Goal: Task Accomplishment & Management: Manage account settings

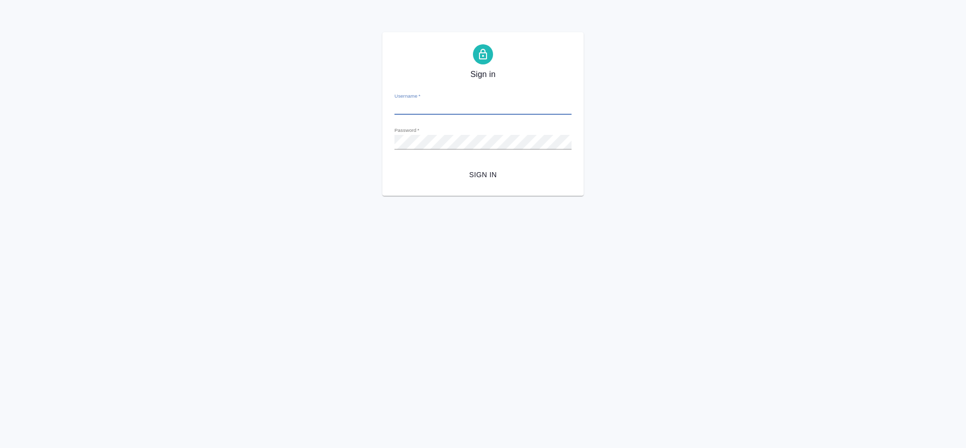
type input "o.tretyakova@awatera.com"
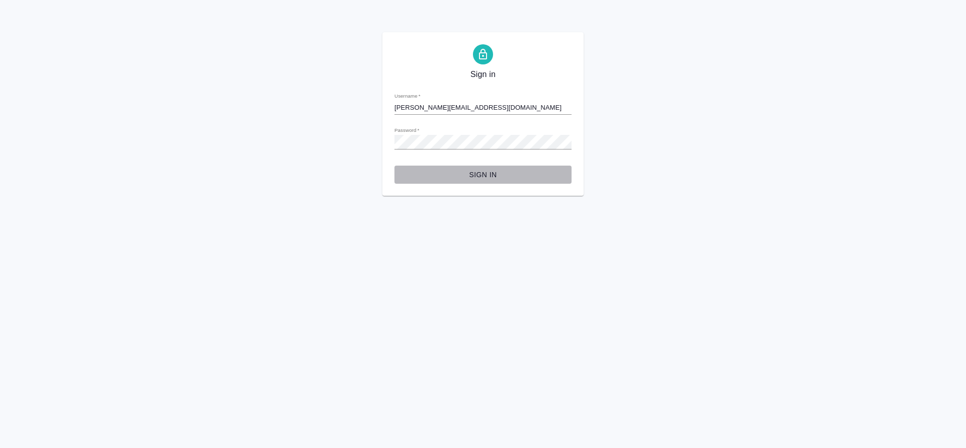
click at [466, 173] on span "Sign in" at bounding box center [483, 175] width 161 height 13
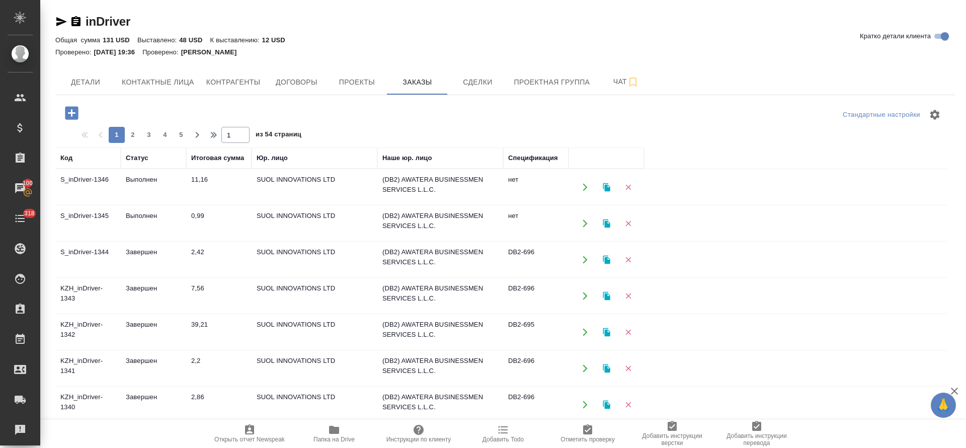
click at [607, 187] on icon "button" at bounding box center [606, 187] width 7 height 9
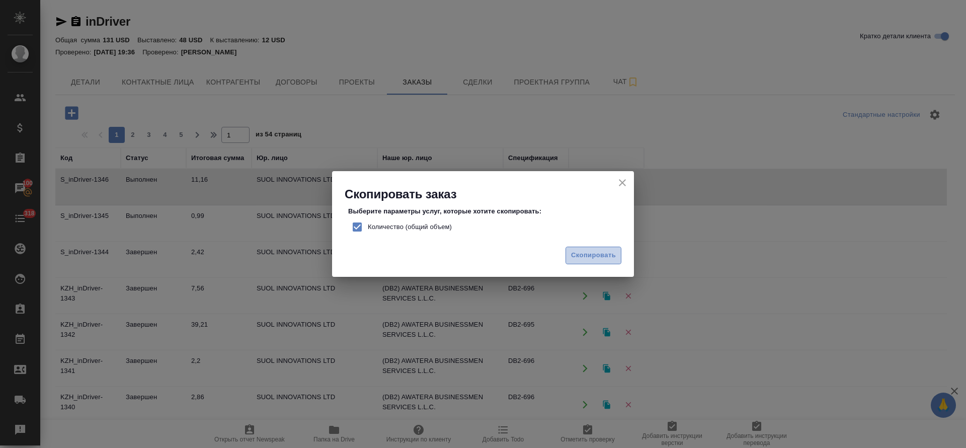
click at [574, 253] on span "Скопировать" at bounding box center [593, 256] width 45 height 12
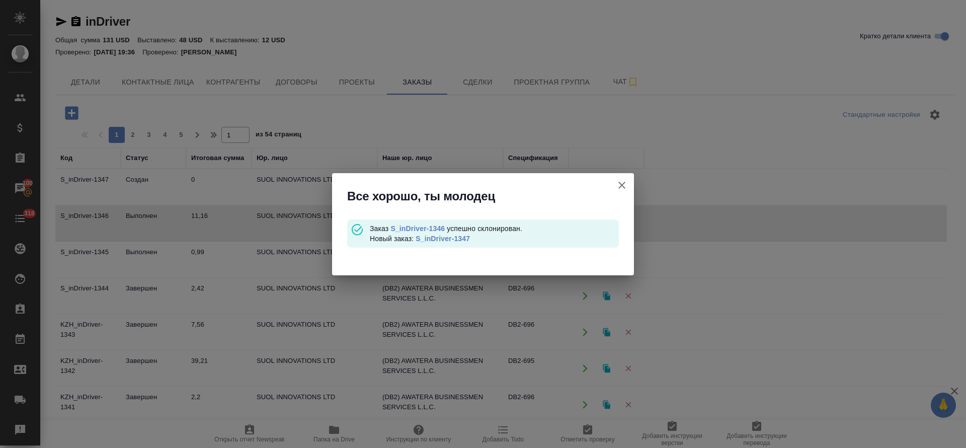
click at [623, 185] on icon "button" at bounding box center [621, 185] width 7 height 7
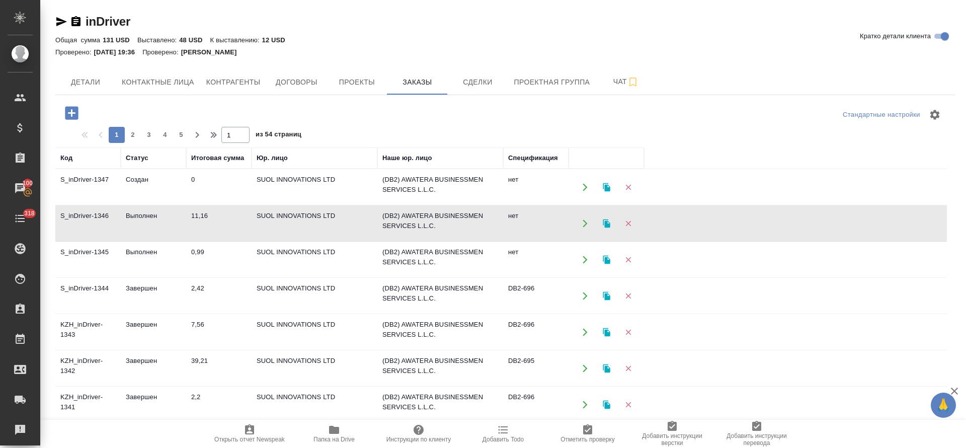
click at [586, 189] on icon "button" at bounding box center [585, 187] width 9 height 9
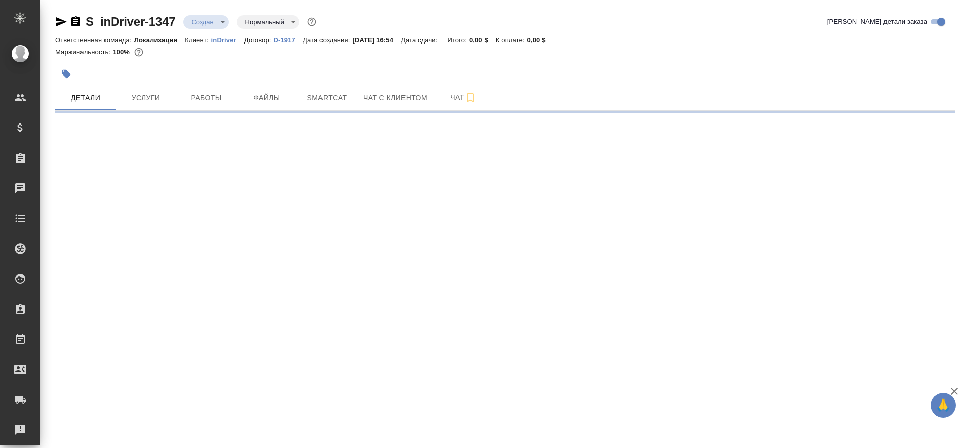
click at [69, 71] on icon "button" at bounding box center [66, 74] width 10 height 10
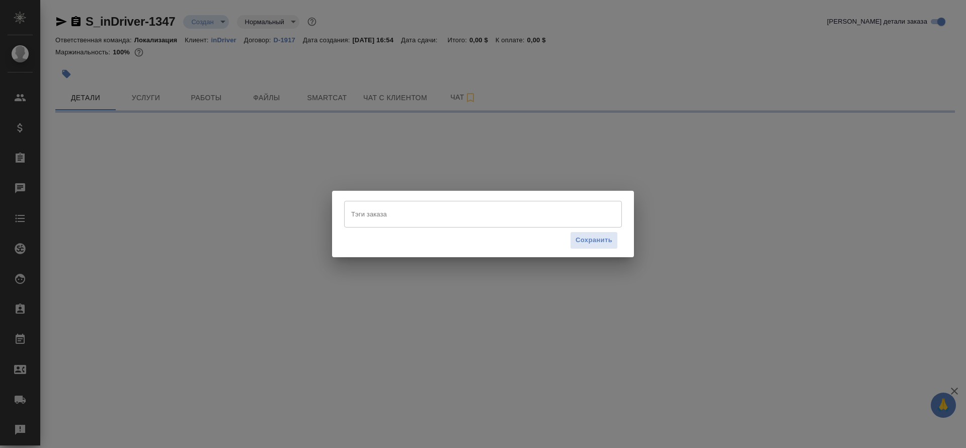
select select "RU"
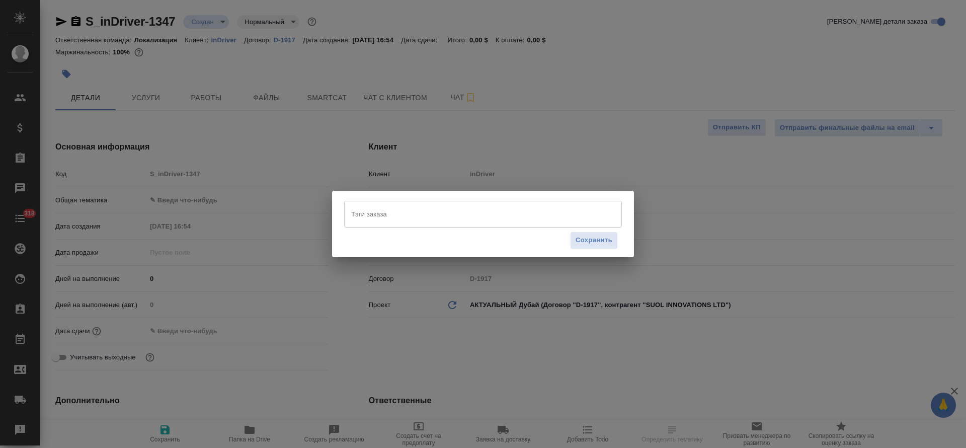
type textarea "x"
click at [469, 215] on input "Тэги заказа" at bounding box center [474, 213] width 250 height 17
paste input "ML-12922"
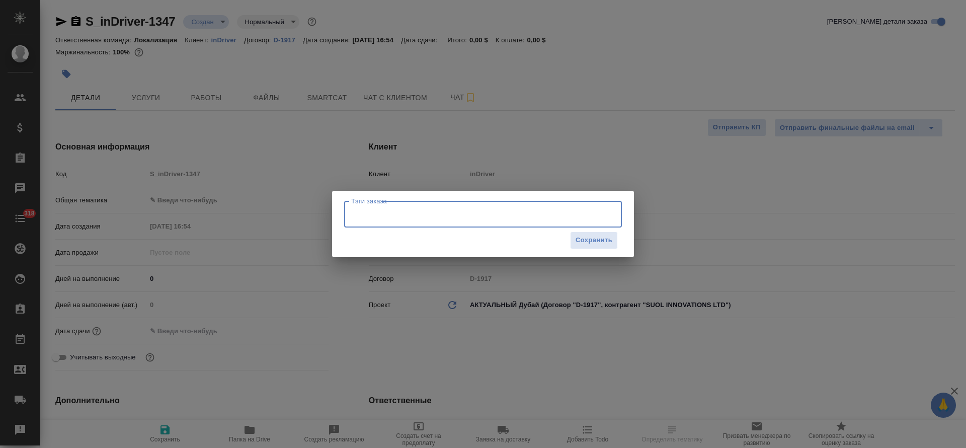
type input "ML-12922"
type textarea "x"
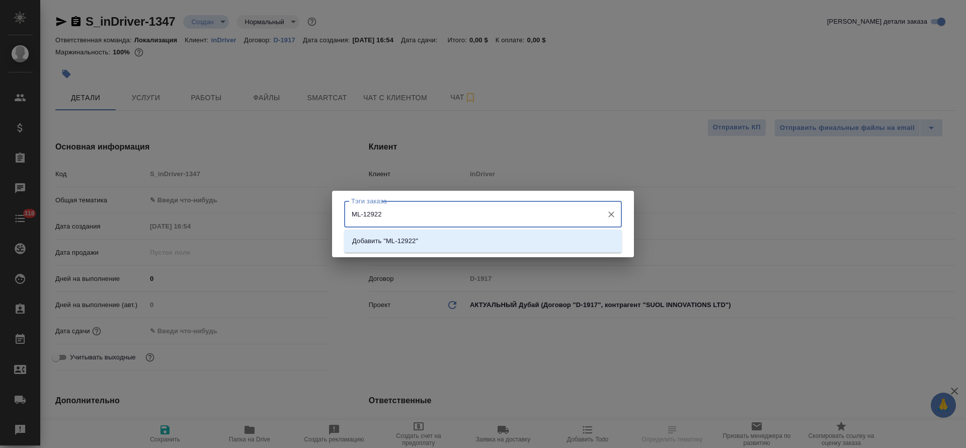
type input "[PERSON_NAME] [PERSON_NAME]"
type input "Локализация"
type input "Сеитов Павел"
type textarea "x"
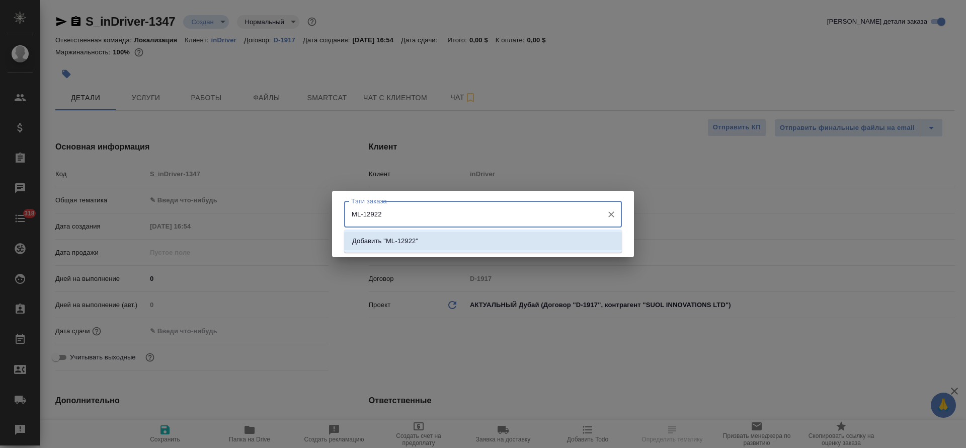
type textarea "x"
click at [537, 240] on li "Добавить "ML-12922"" at bounding box center [483, 241] width 278 height 18
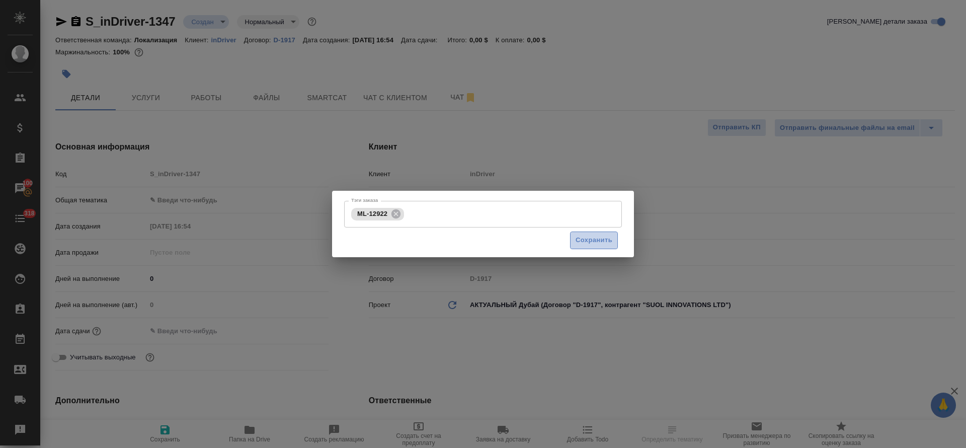
click at [580, 240] on span "Сохранить" at bounding box center [594, 241] width 37 height 12
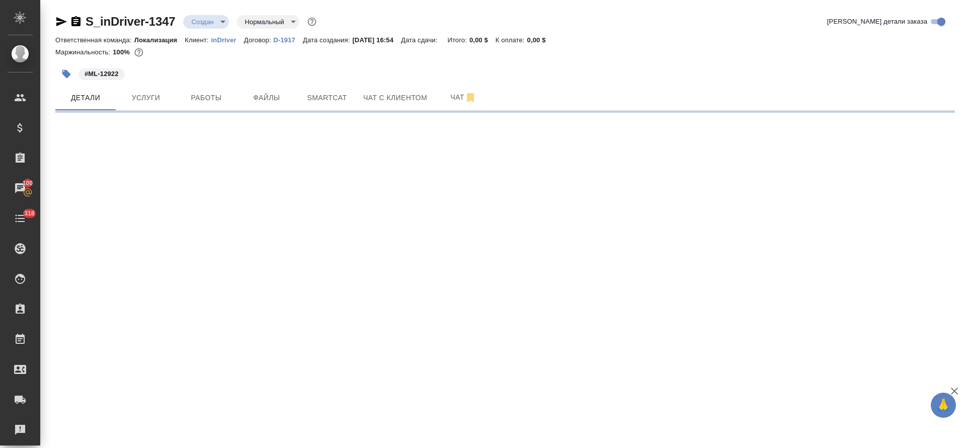
select select "RU"
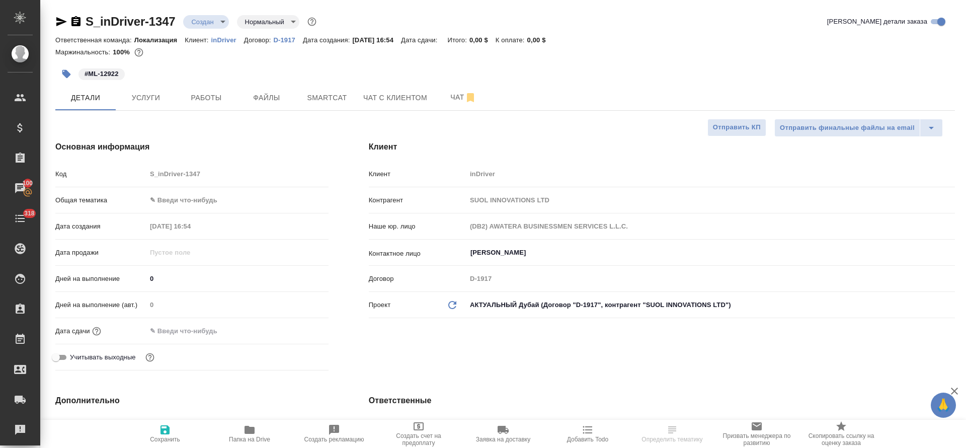
type textarea "x"
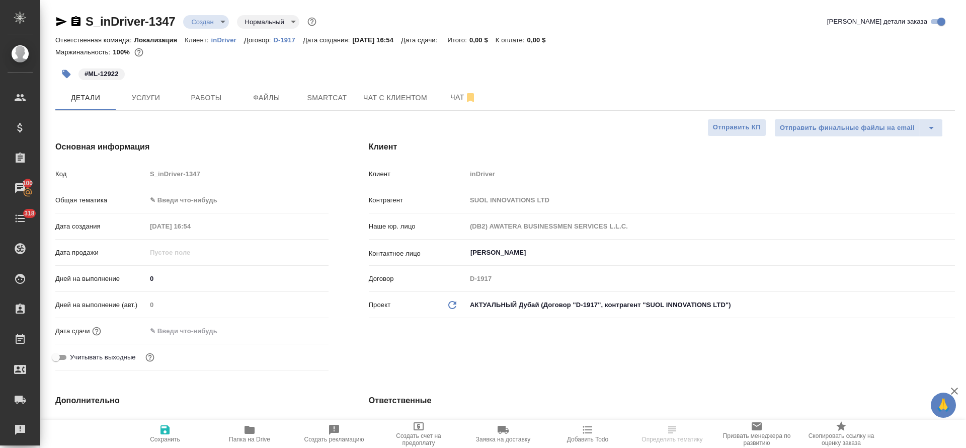
type textarea "x"
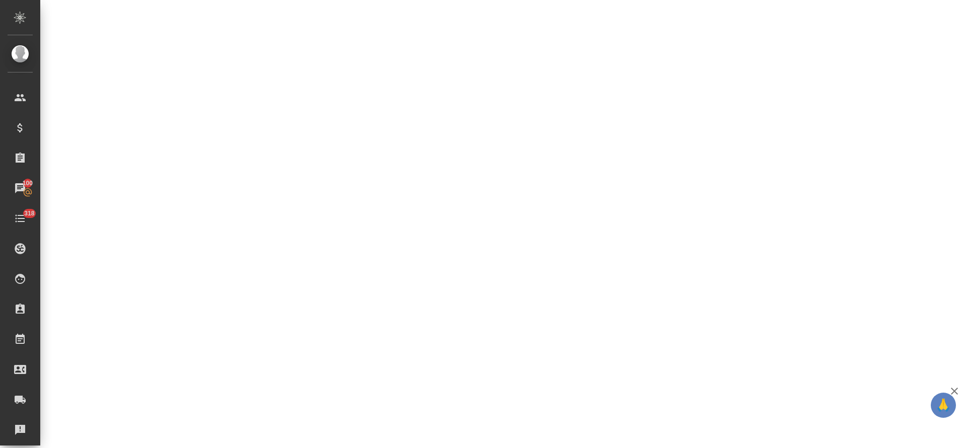
scroll to position [369, 0]
select select "RU"
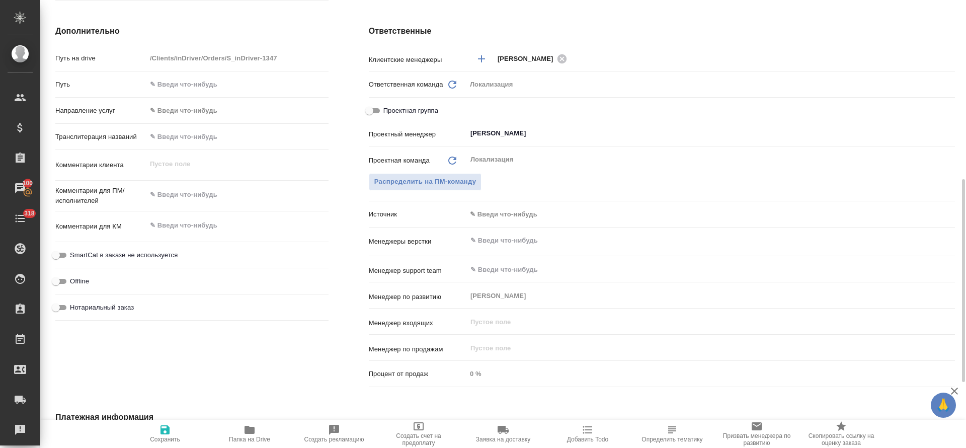
scroll to position [377, 0]
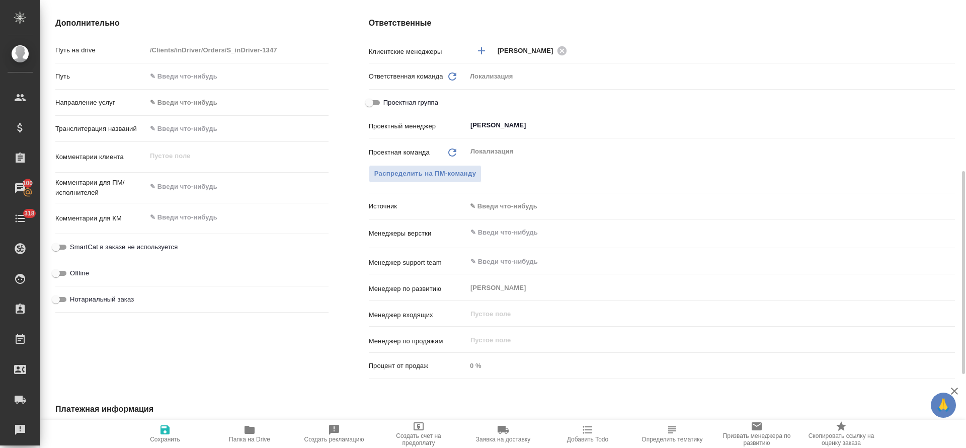
type textarea "x"
click at [195, 186] on textarea at bounding box center [237, 187] width 181 height 17
type textarea "x"
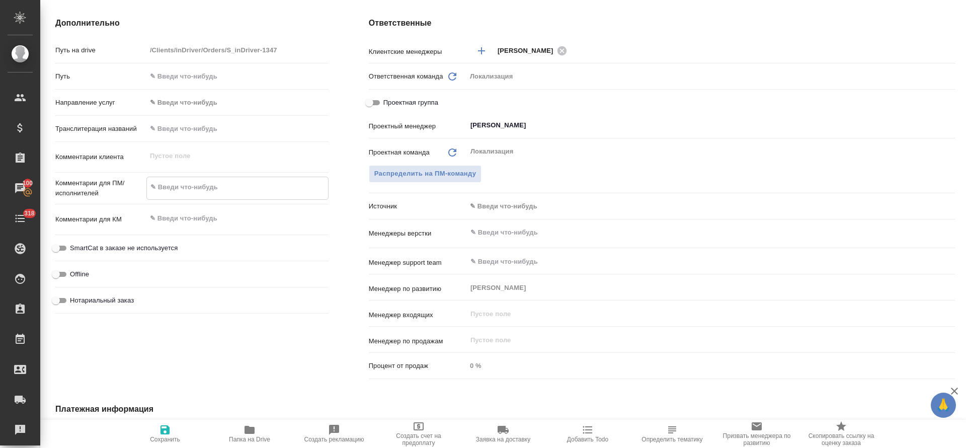
type textarea "x"
click at [196, 210] on textarea at bounding box center [237, 218] width 182 height 17
paste textarea "Добрый день! Нам нужна помощь с транскрибированием субтитров к видео salah.mp4 …"
type textarea "Добрый день! Нам нужна помощь с транскрибированием субтитров к видео salah.mp4 …"
type textarea "x"
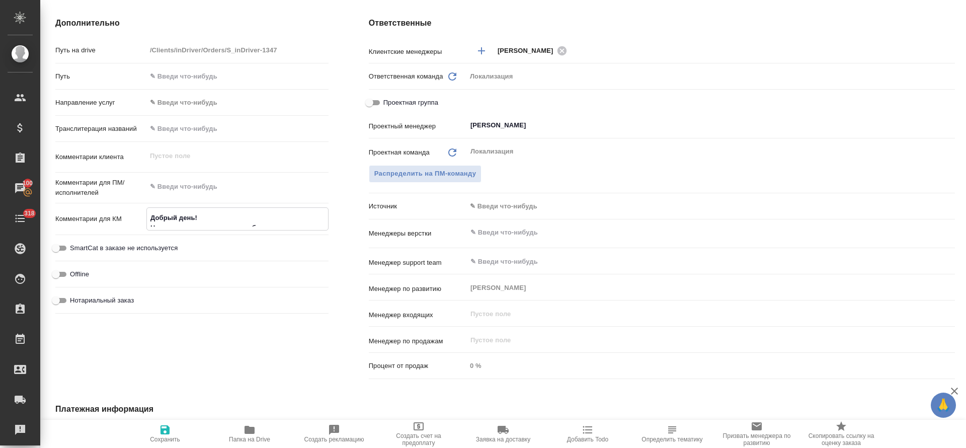
type textarea "x"
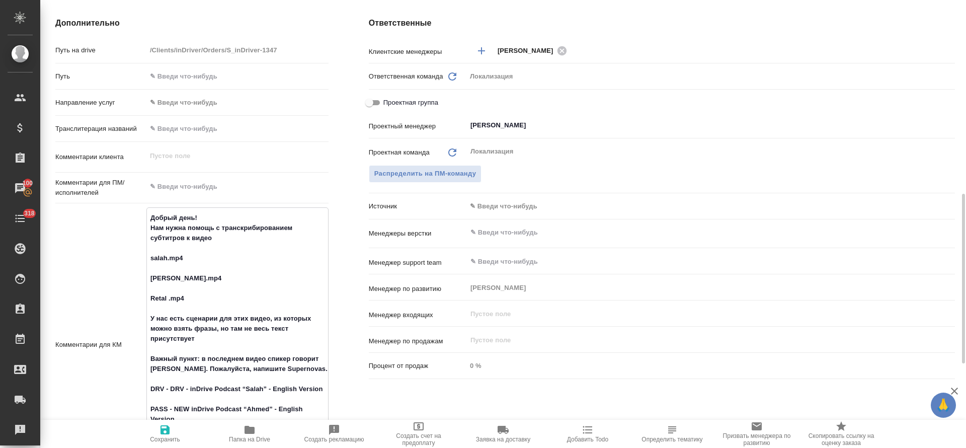
scroll to position [414, 0]
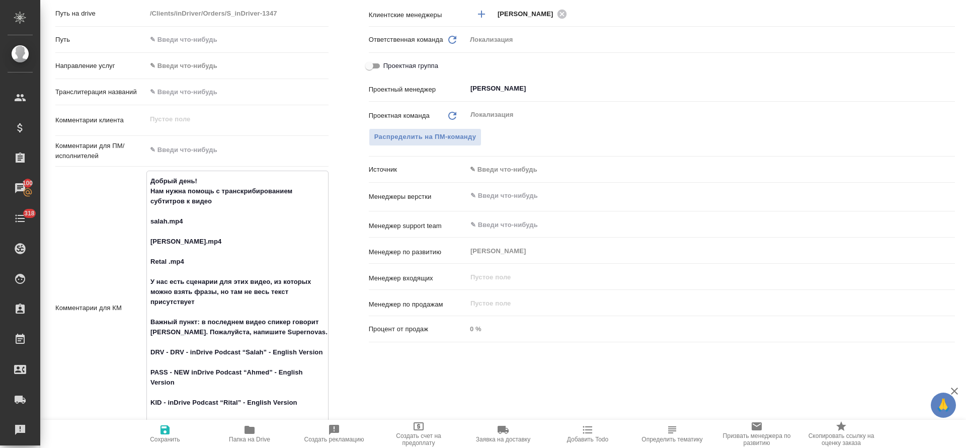
type textarea "x"
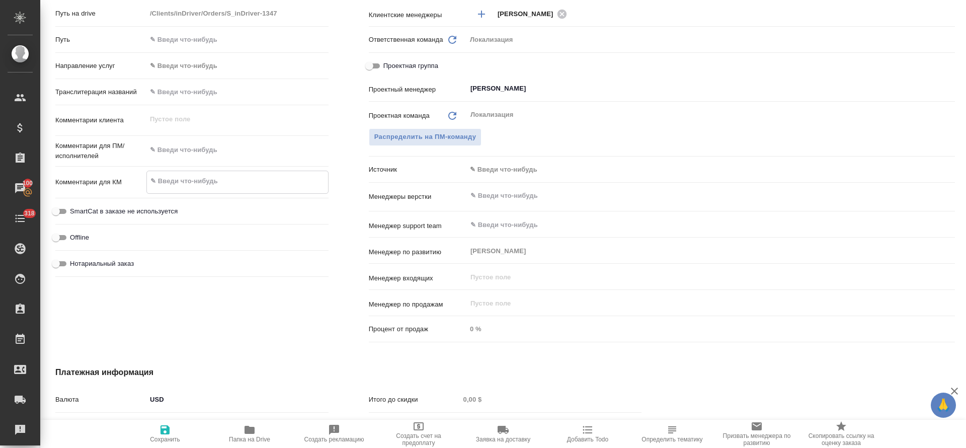
type textarea "x"
click at [185, 156] on textarea at bounding box center [237, 150] width 181 height 17
paste textarea "Добрый день! Нам нужна помощь с транскрибированием субтитров к видео salah.mp4 …"
type textarea "Добрый день! Нам нужна помощь с транскрибированием субтитров к видео salah.mp4 …"
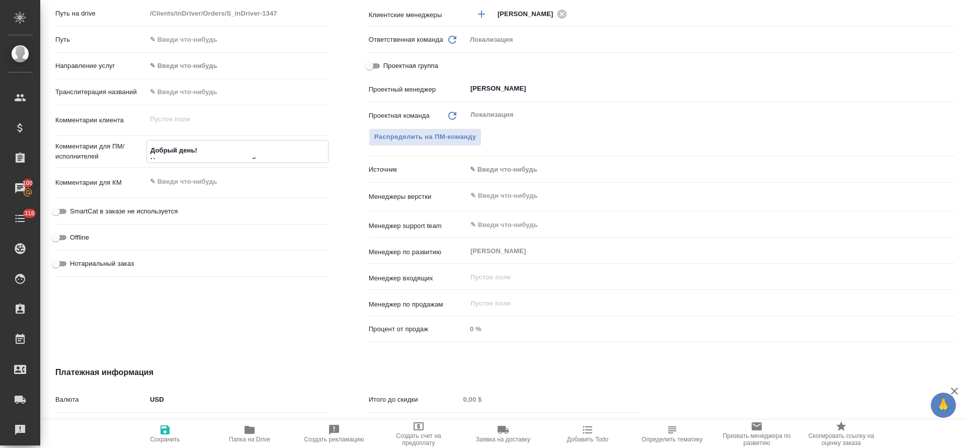
type textarea "x"
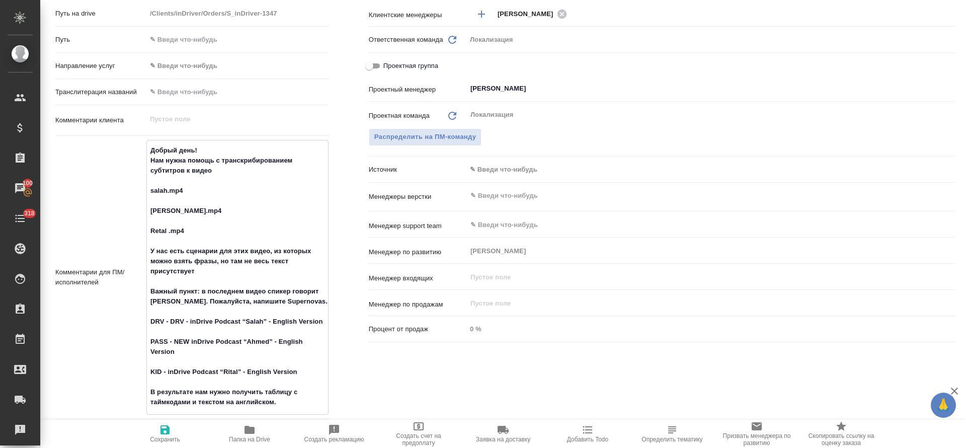
type textarea "Добрый день! Нам нужна помощь с транскрибированием субтитров к видео salah.mp4 …"
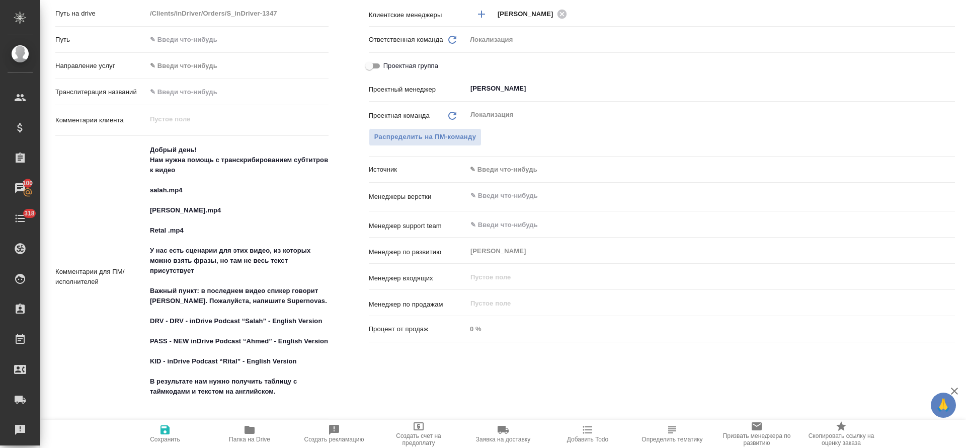
type textarea "x"
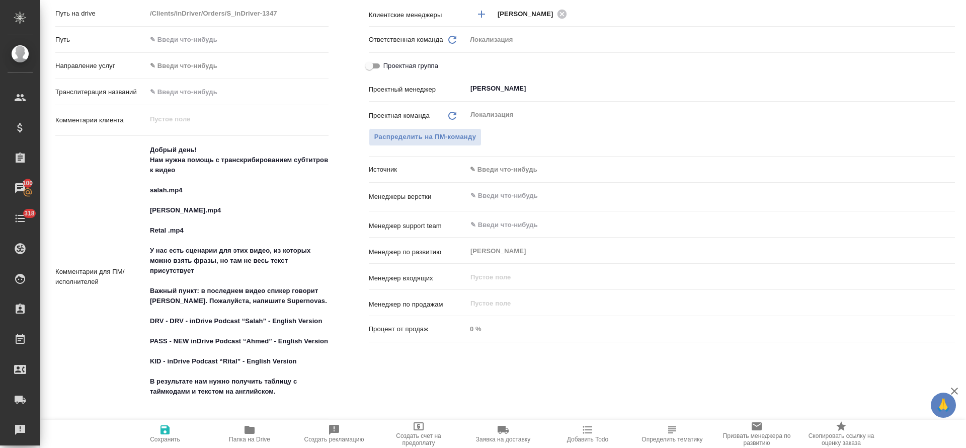
type textarea "x"
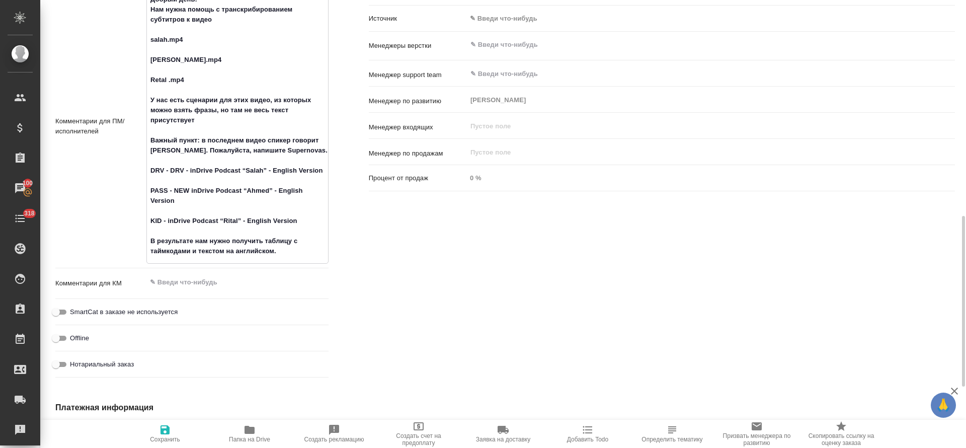
type textarea "x"
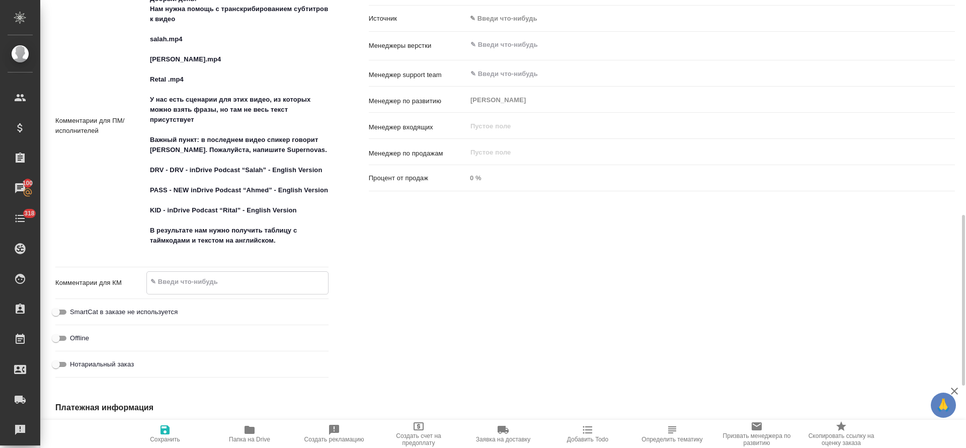
click at [187, 279] on textarea at bounding box center [237, 281] width 181 height 17
paste textarea "https://indriver.atlassian.net/browse/ML-12922"
type textarea "x"
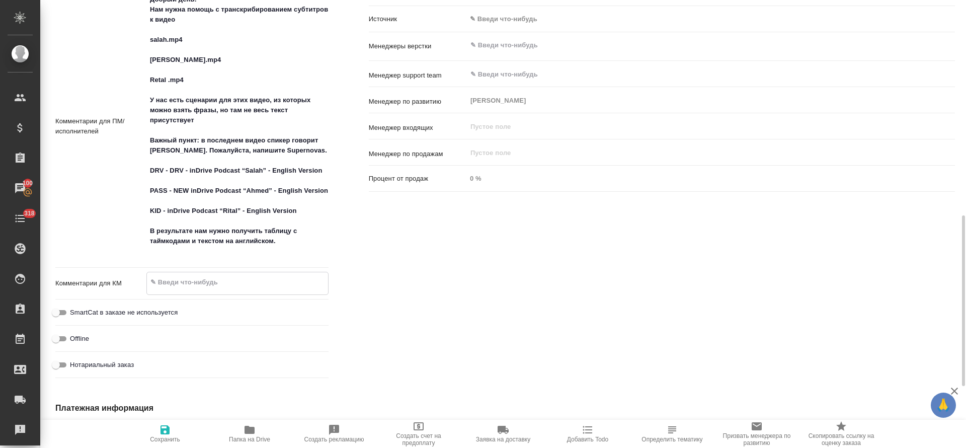
type textarea "https://indriver.atlassian.net/browse/ML-12922"
type textarea "x"
type textarea "https://indriver.atlassian.net/browse/ML-12922"
type textarea "x"
click at [174, 431] on span "Сохранить" at bounding box center [165, 433] width 72 height 19
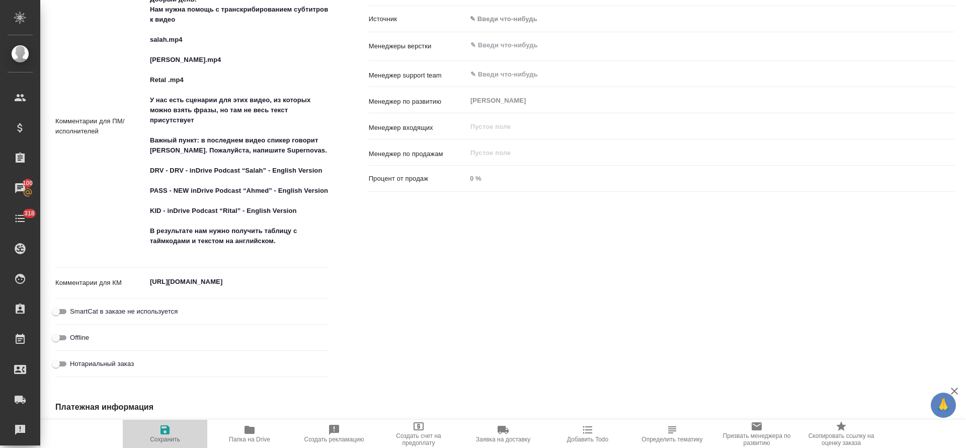
type textarea "x"
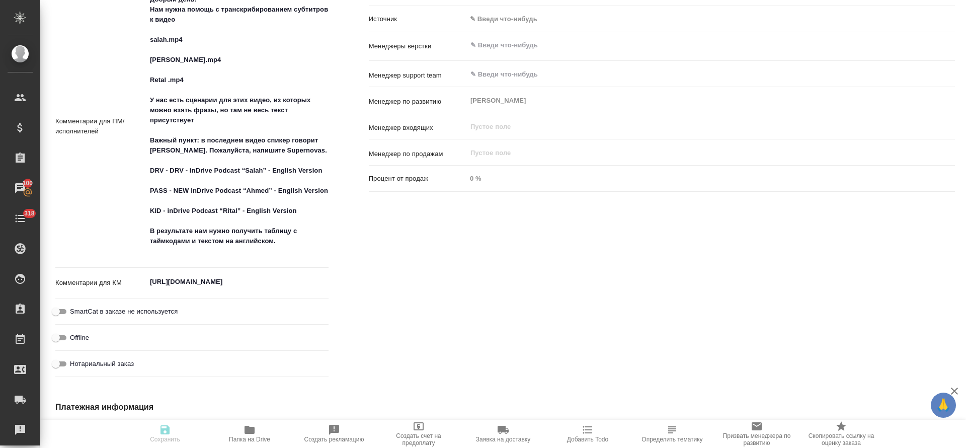
type textarea "x"
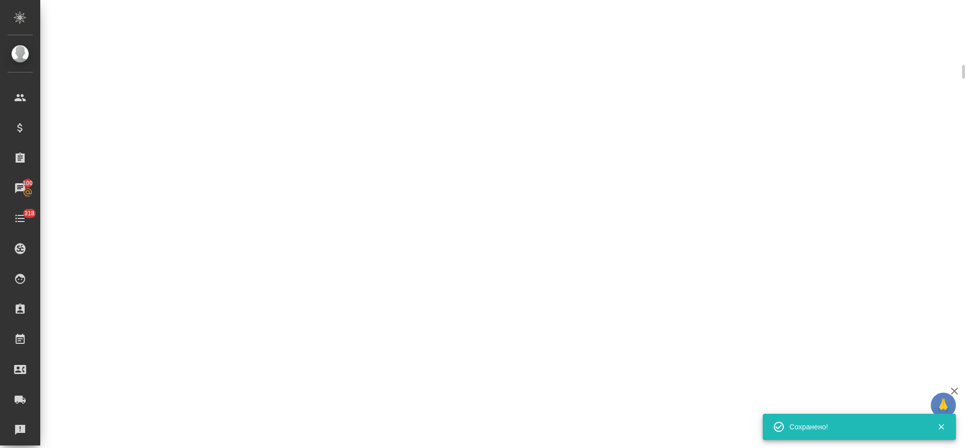
scroll to position [557, 0]
select select "RU"
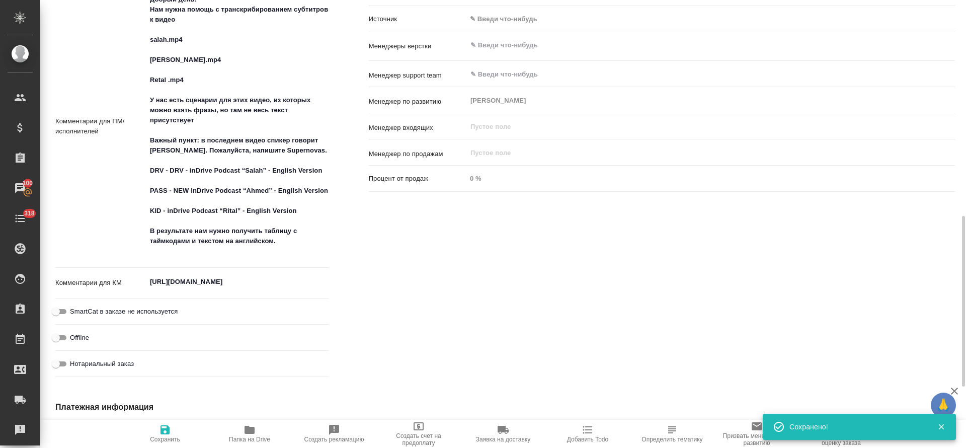
type textarea "x"
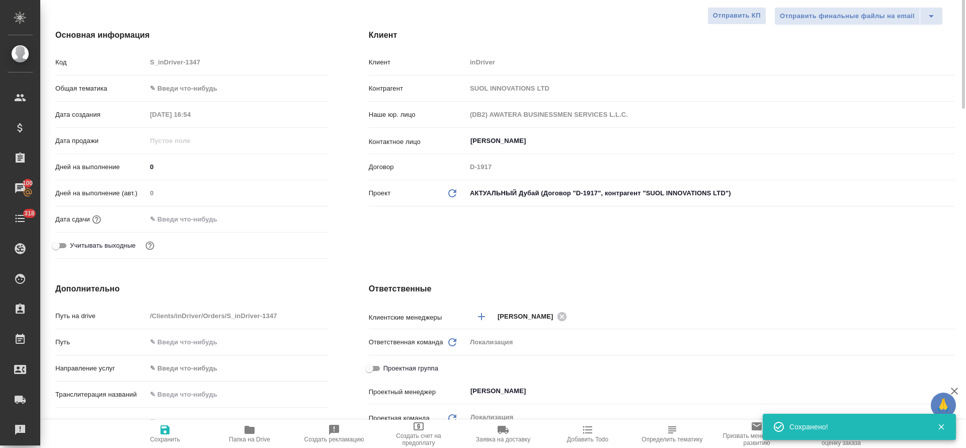
scroll to position [0, 0]
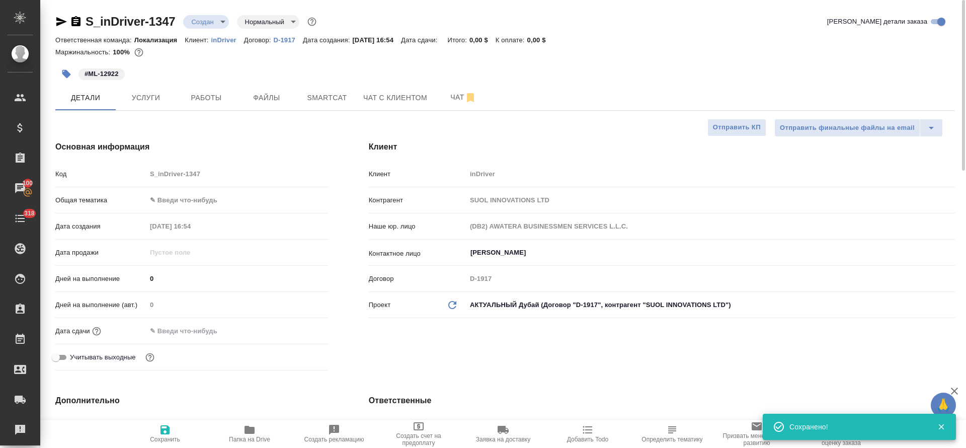
click at [206, 199] on body "🙏 .cls-1 fill:#fff; AWATERA Tretyakova Olga Клиенты Спецификации Заказы 100 Чат…" at bounding box center [483, 224] width 966 height 448
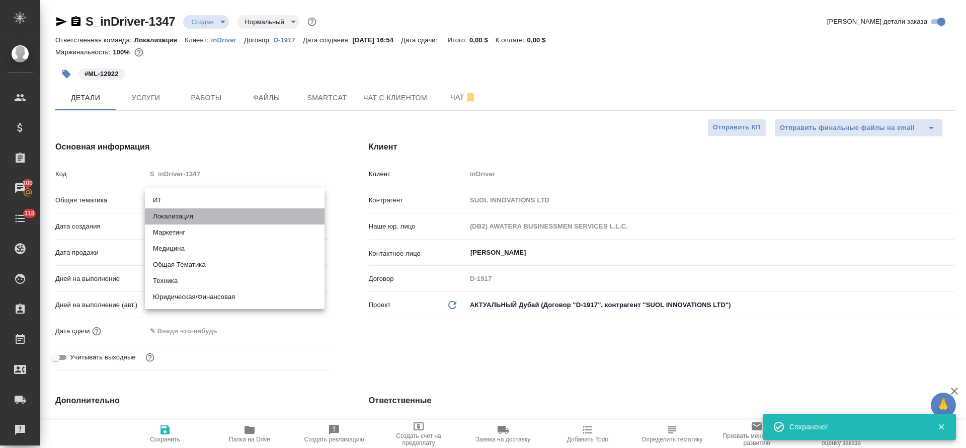
click at [201, 215] on li "Локализация" at bounding box center [235, 216] width 180 height 16
type input "local"
type textarea "x"
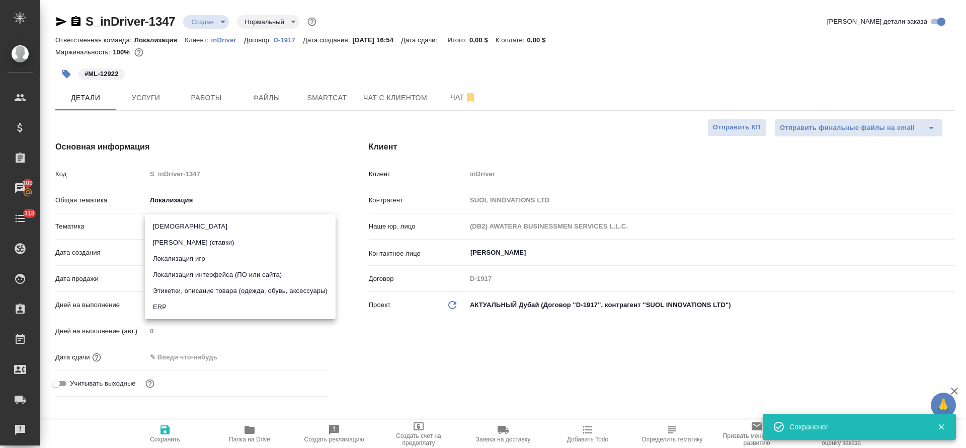
click at [195, 227] on body "🙏 .cls-1 fill:#fff; AWATERA Tretyakova Olga Клиенты Спецификации Заказы 100 Чат…" at bounding box center [483, 224] width 966 height 448
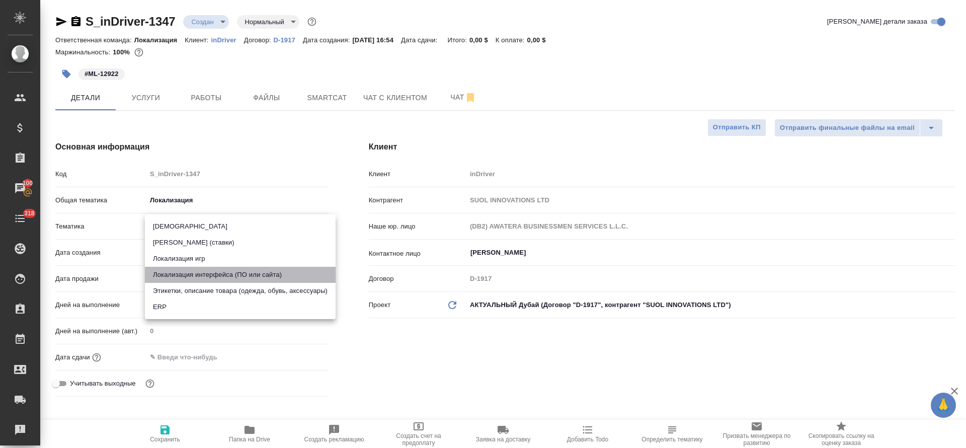
click at [201, 277] on li "Локализация интерфейса (ПО или сайта)" at bounding box center [240, 275] width 191 height 16
type textarea "x"
type input "5a8b8b956a9677013d343e0d"
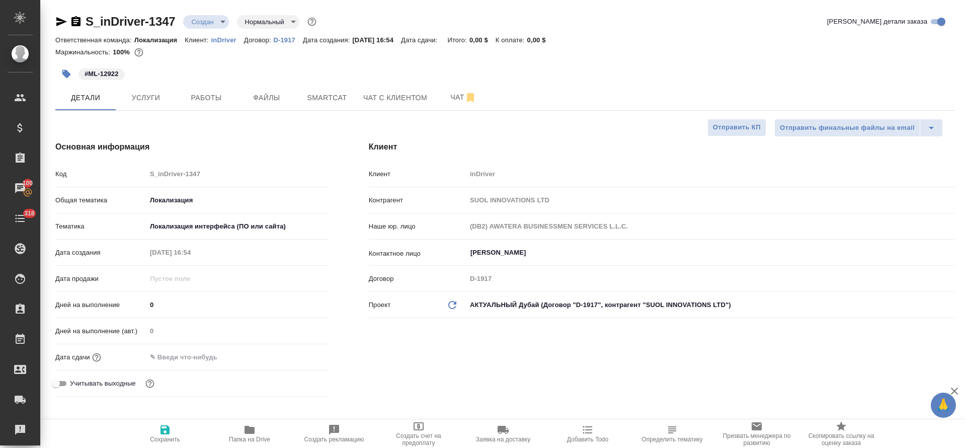
click at [164, 429] on icon "button" at bounding box center [165, 429] width 9 height 9
type textarea "x"
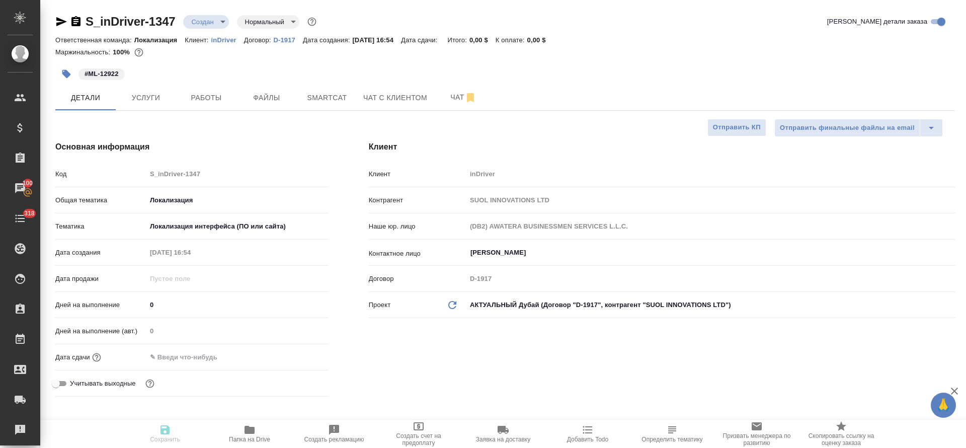
type textarea "x"
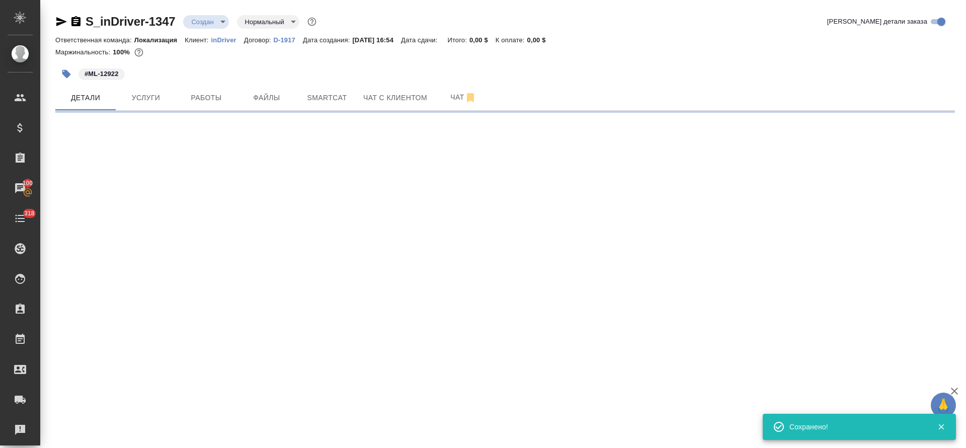
select select "RU"
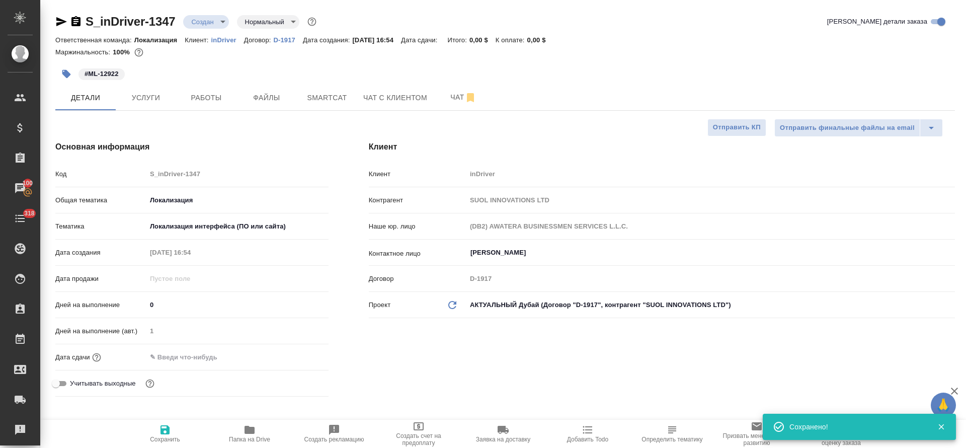
type textarea "x"
click at [250, 434] on icon "button" at bounding box center [250, 430] width 12 height 12
type textarea "x"
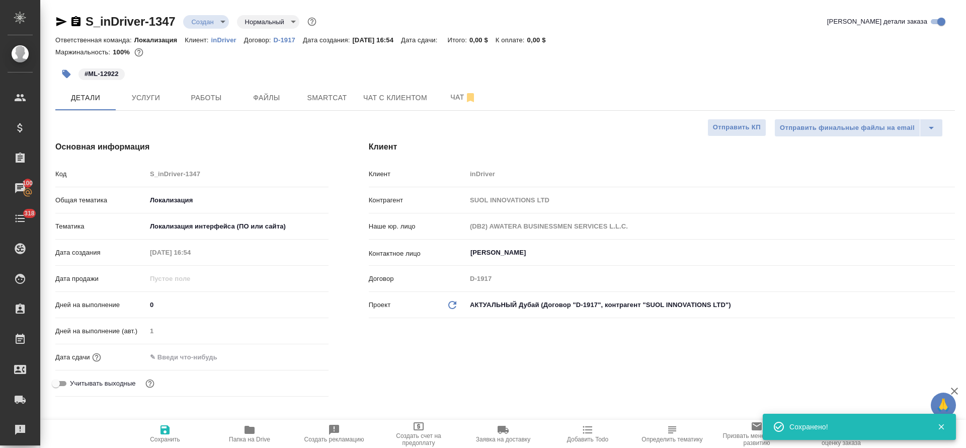
type textarea "x"
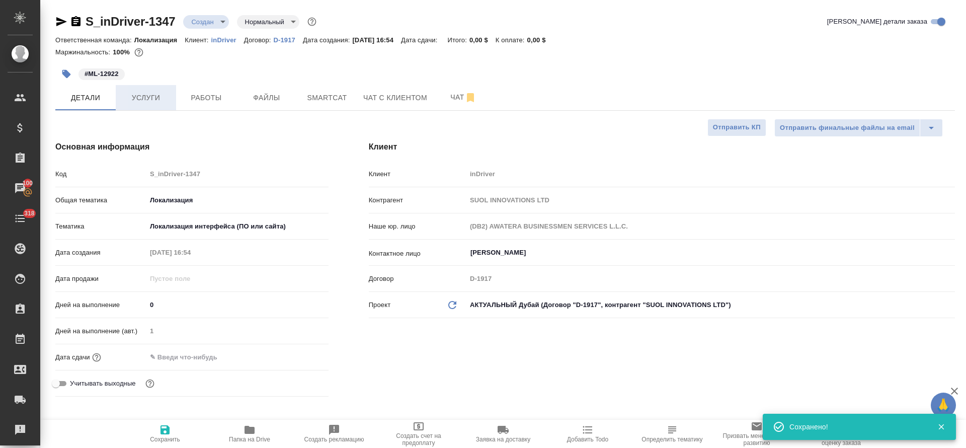
click at [151, 96] on span "Услуги" at bounding box center [146, 98] width 48 height 13
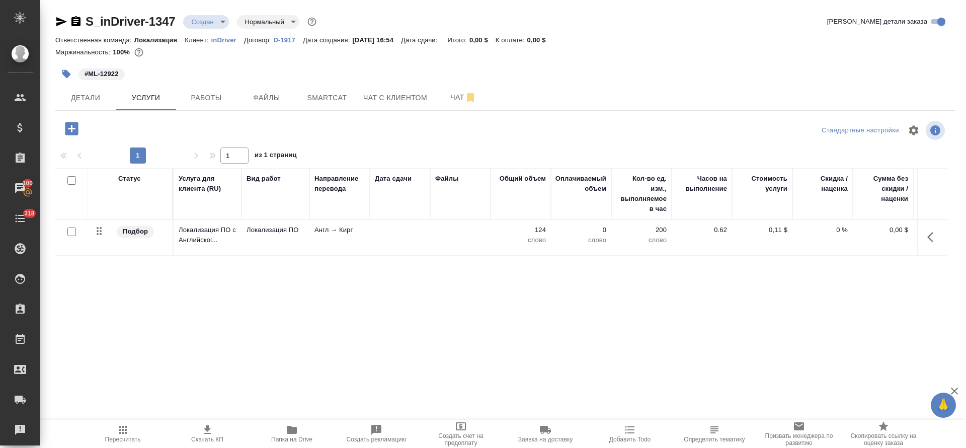
click at [935, 236] on td at bounding box center [932, 237] width 30 height 35
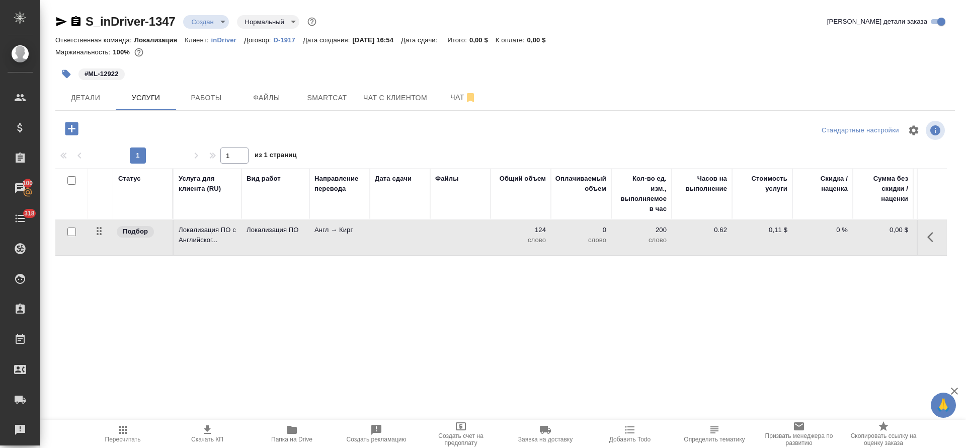
click at [927, 239] on icon "button" at bounding box center [933, 237] width 12 height 12
drag, startPoint x: 903, startPoint y: 243, endPoint x: 877, endPoint y: 241, distance: 26.7
click at [907, 243] on span "button" at bounding box center [913, 237] width 12 height 14
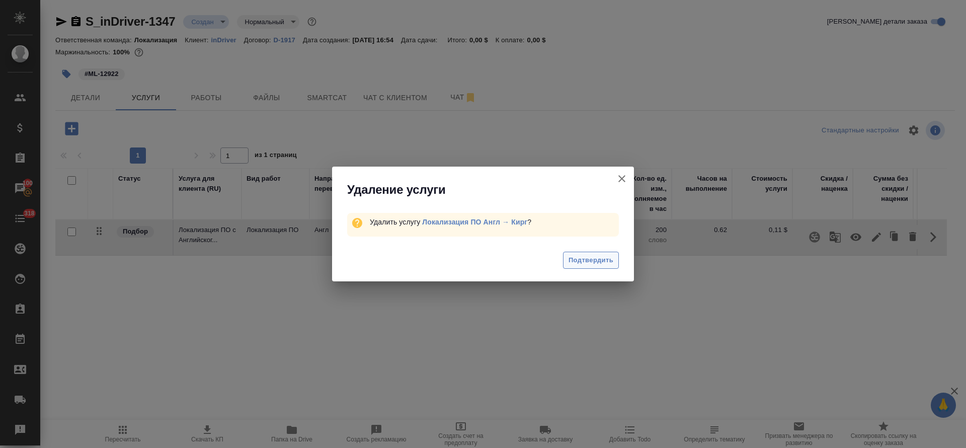
click at [603, 261] on span "Подтвердить" at bounding box center [591, 261] width 45 height 12
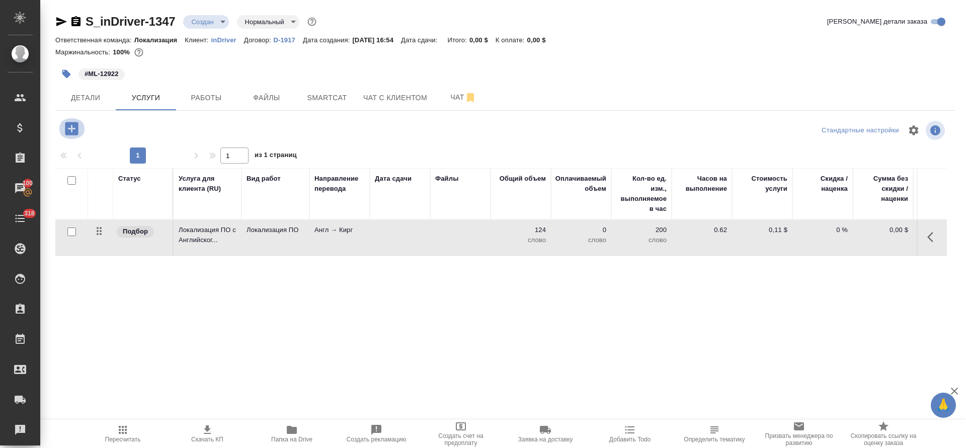
click at [71, 130] on icon "button" at bounding box center [71, 128] width 13 height 13
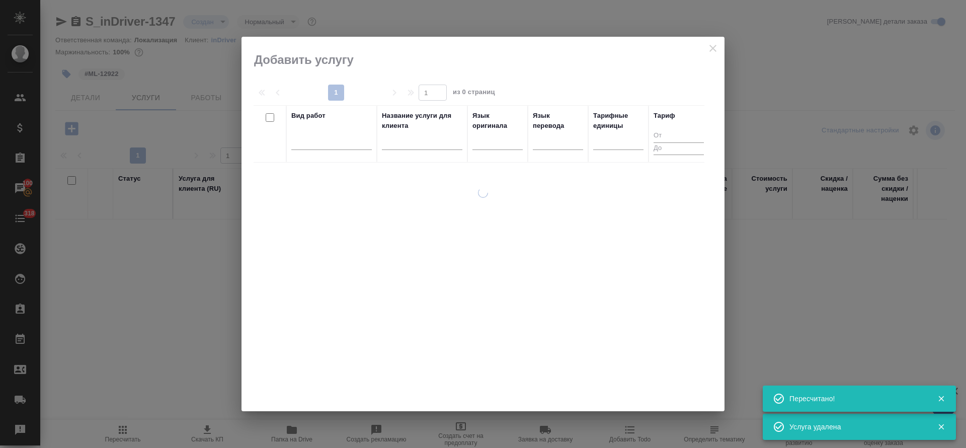
click at [330, 148] on div at bounding box center [331, 140] width 81 height 19
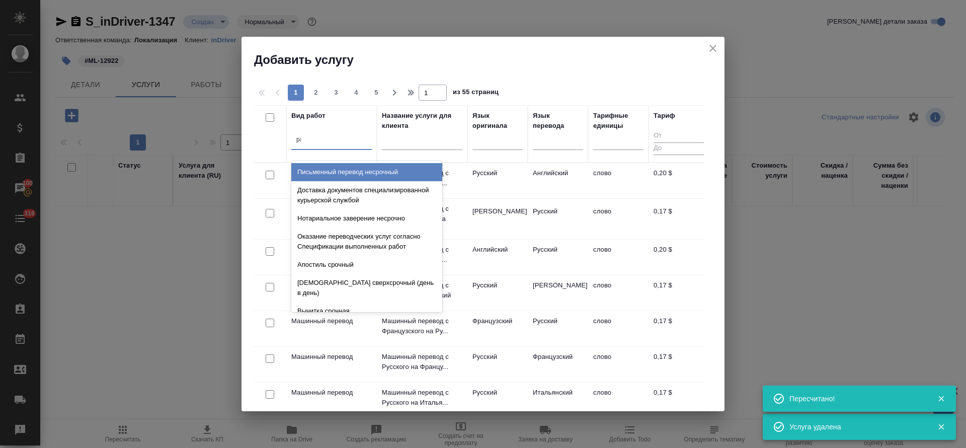
type input "рас"
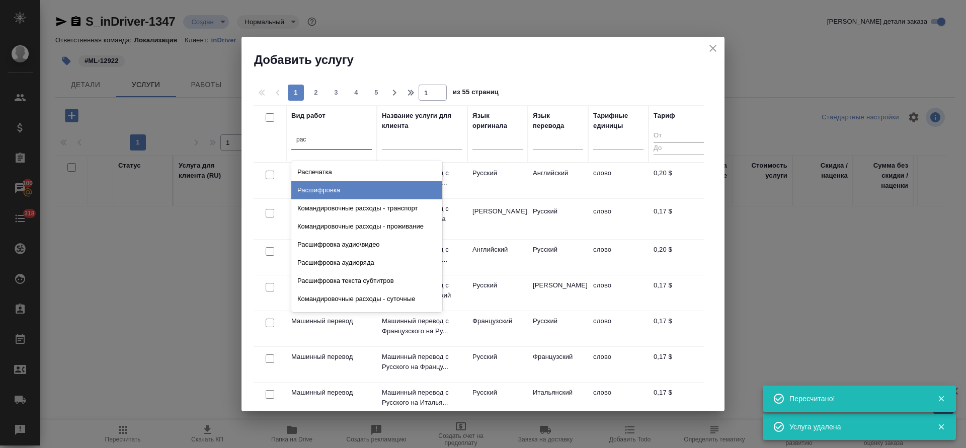
click at [327, 183] on div "Расшифровка" at bounding box center [366, 190] width 151 height 18
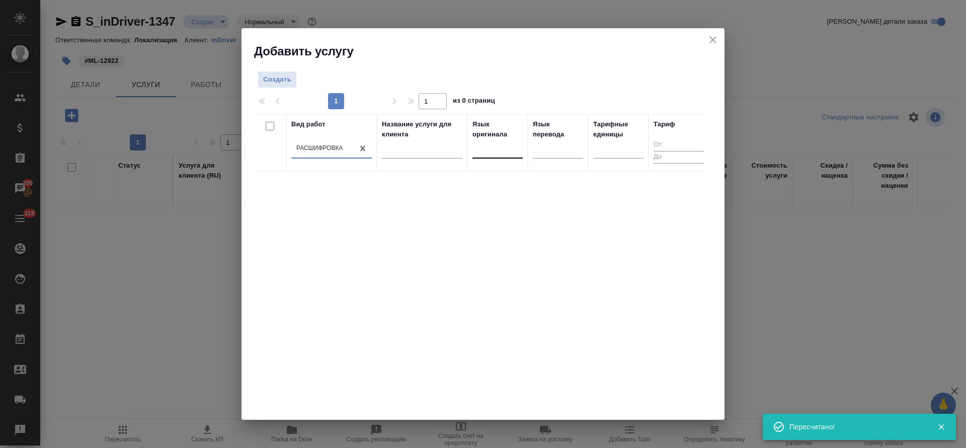
click at [485, 153] on div at bounding box center [498, 148] width 50 height 15
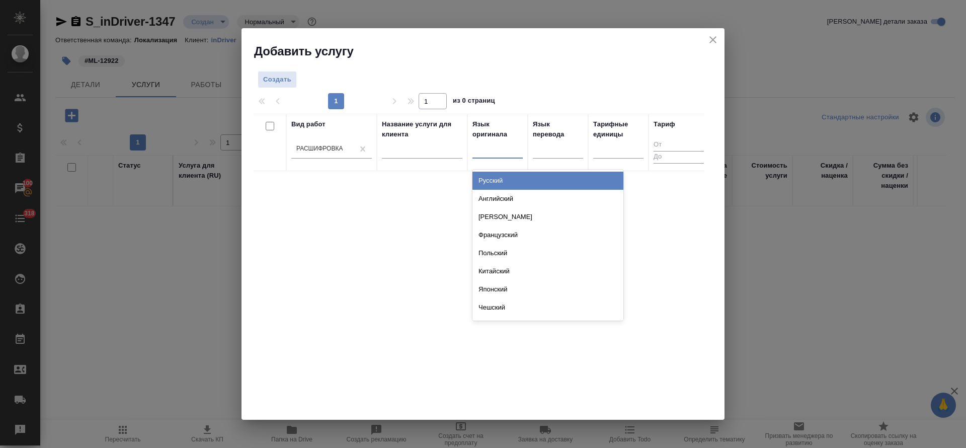
click at [492, 181] on div "Русский" at bounding box center [548, 181] width 151 height 18
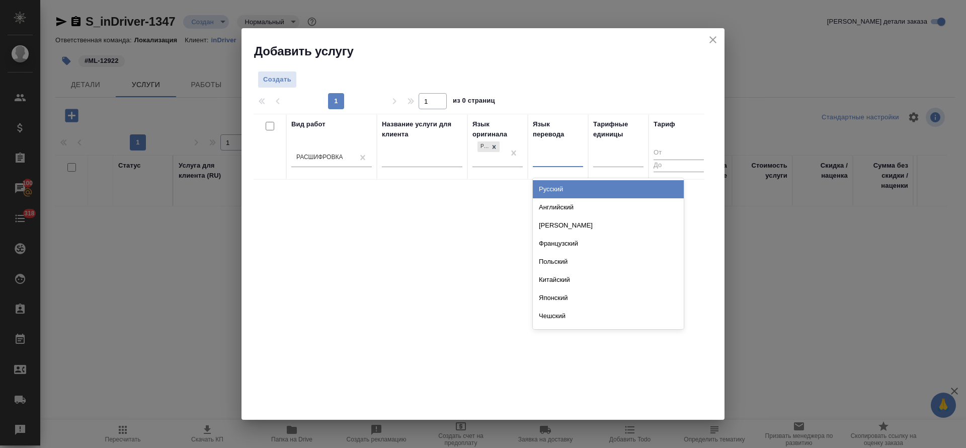
click at [566, 157] on div at bounding box center [558, 157] width 50 height 15
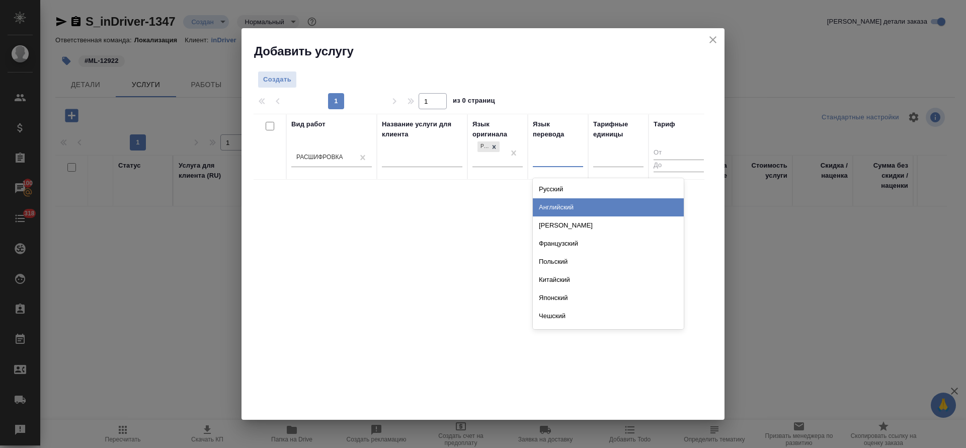
click at [559, 199] on div "Английский" at bounding box center [608, 207] width 151 height 18
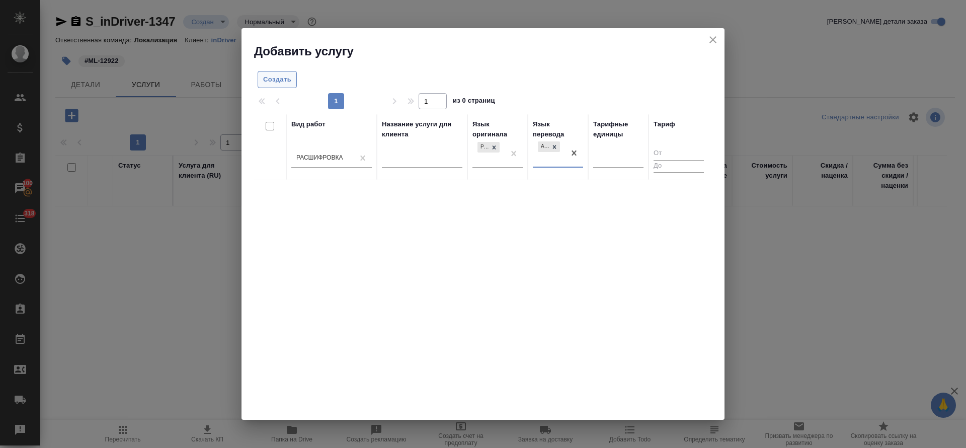
click at [270, 81] on span "Создать" at bounding box center [277, 80] width 28 height 12
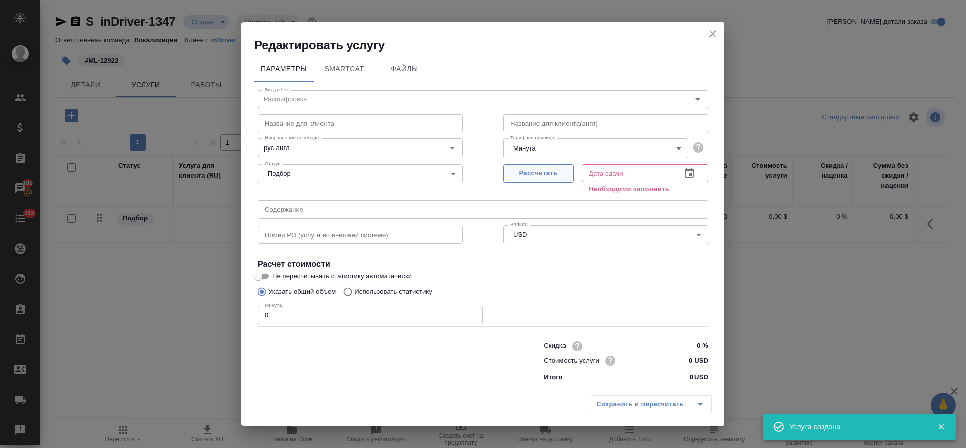
click at [547, 174] on span "Рассчитать" at bounding box center [538, 174] width 59 height 12
type input "04.09.2025 17:01"
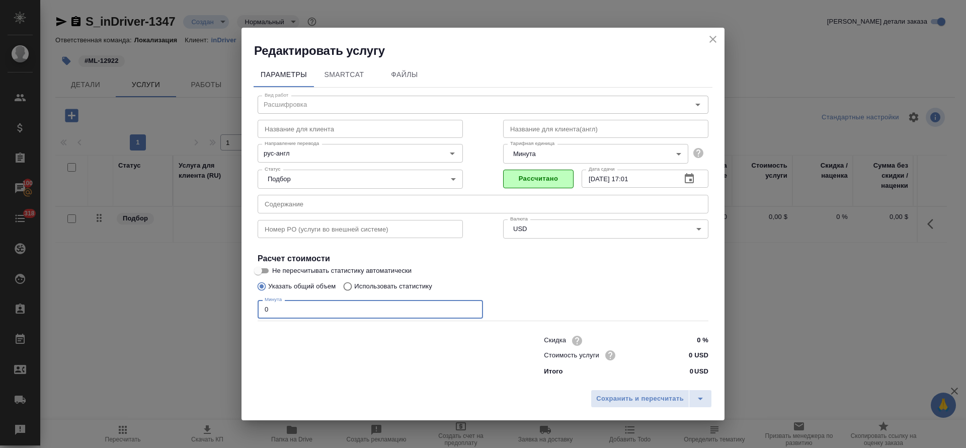
drag, startPoint x: 269, startPoint y: 307, endPoint x: 263, endPoint y: 308, distance: 6.1
click at [263, 308] on input "0" at bounding box center [370, 309] width 225 height 18
type input "9"
click at [614, 403] on span "Сохранить и пересчитать" at bounding box center [640, 399] width 88 height 12
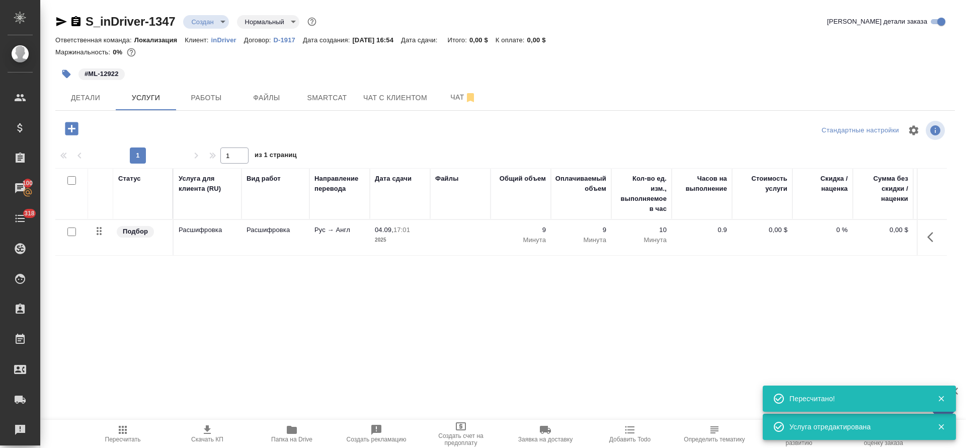
drag, startPoint x: 764, startPoint y: 300, endPoint x: 903, endPoint y: 276, distance: 140.6
click at [765, 300] on div "Статус Услуга для клиента (RU) Вид работ Направление перевода Дата сдачи Файлы …" at bounding box center [501, 276] width 892 height 216
click at [927, 237] on icon "button" at bounding box center [933, 237] width 12 height 12
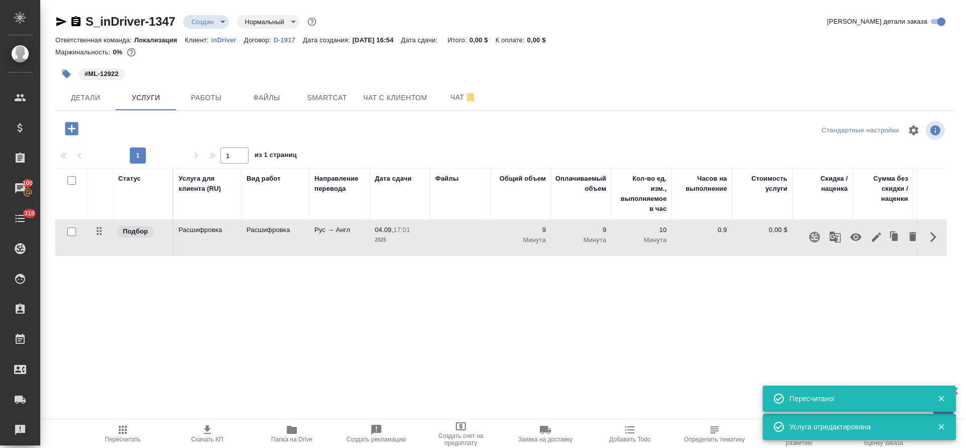
click at [871, 236] on icon "button" at bounding box center [877, 237] width 12 height 12
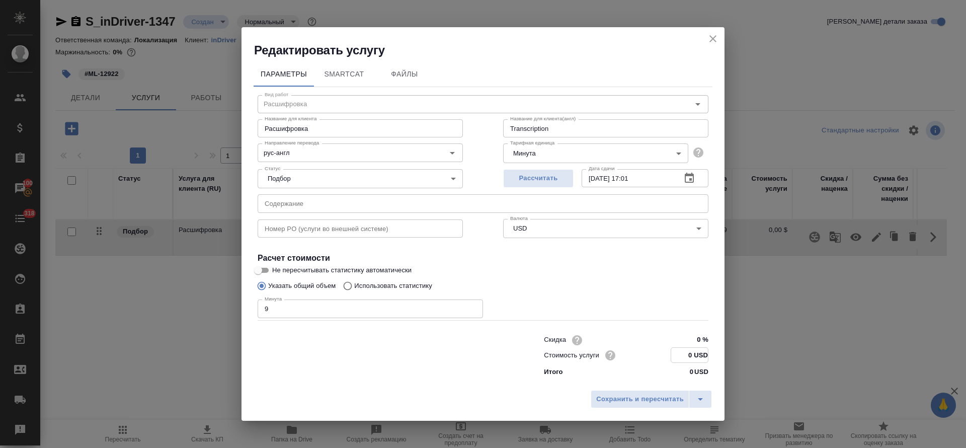
drag, startPoint x: 689, startPoint y: 355, endPoint x: 687, endPoint y: 344, distance: 11.7
click at [691, 355] on input "0 USD" at bounding box center [689, 355] width 37 height 15
type input "2.5 USD"
click at [653, 402] on span "Сохранить и пересчитать" at bounding box center [640, 400] width 88 height 12
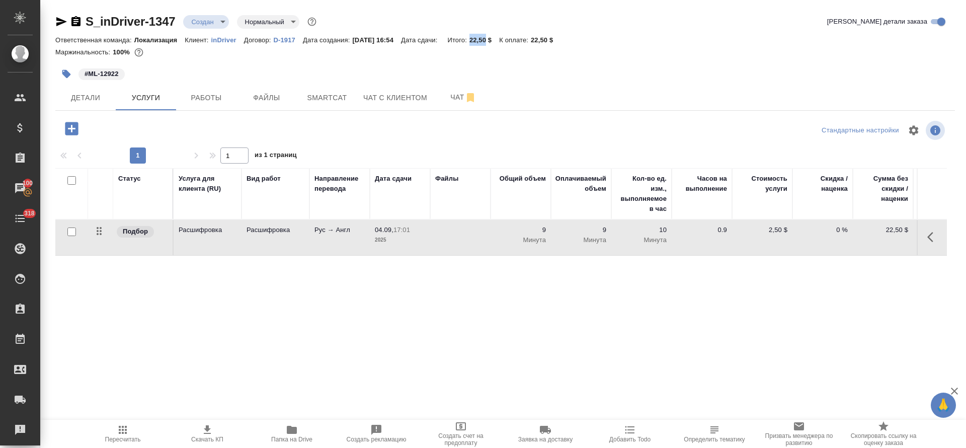
drag, startPoint x: 480, startPoint y: 40, endPoint x: 499, endPoint y: 41, distance: 19.1
click at [499, 41] on div "Ответственная команда: Локализация Клиент: inDriver Договор: D-1917 Дата создан…" at bounding box center [505, 40] width 900 height 12
copy p "22,50"
click at [61, 23] on icon "button" at bounding box center [61, 21] width 11 height 9
copy p "22,50"
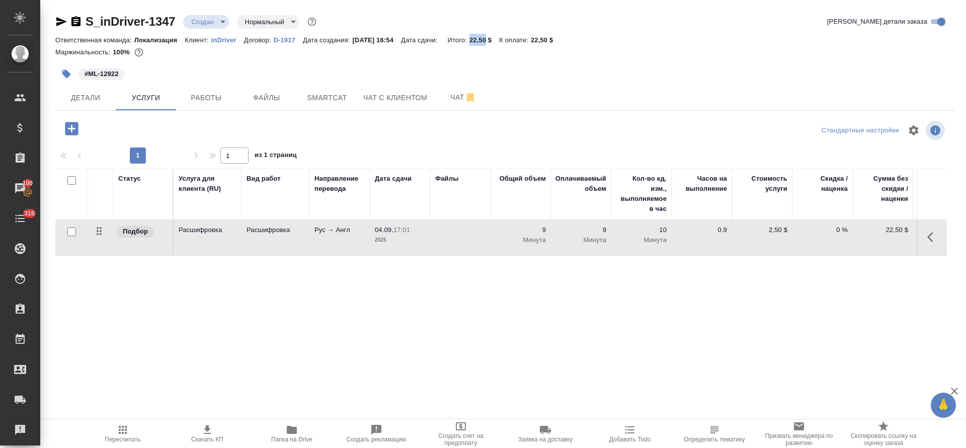
click at [927, 233] on icon "button" at bounding box center [933, 237] width 12 height 12
click at [879, 237] on icon "button" at bounding box center [877, 237] width 12 height 12
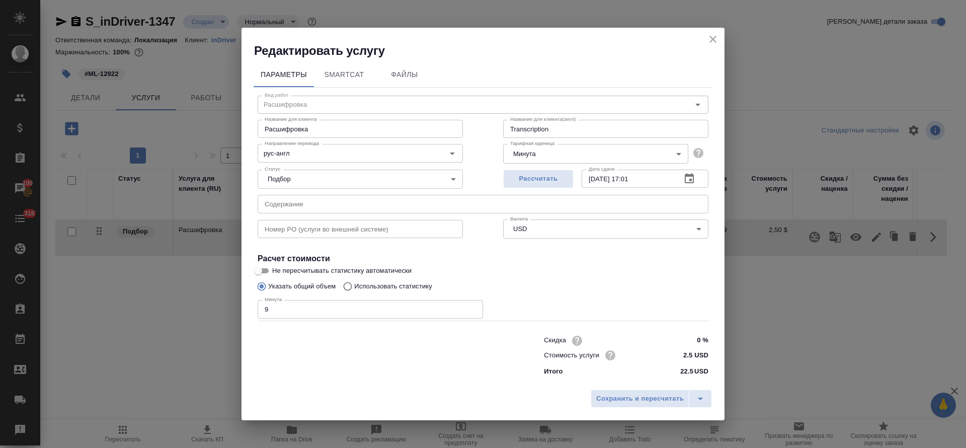
click at [351, 209] on input "text" at bounding box center [483, 204] width 451 height 18
paste input "people of inDrive-Proofread text -English"
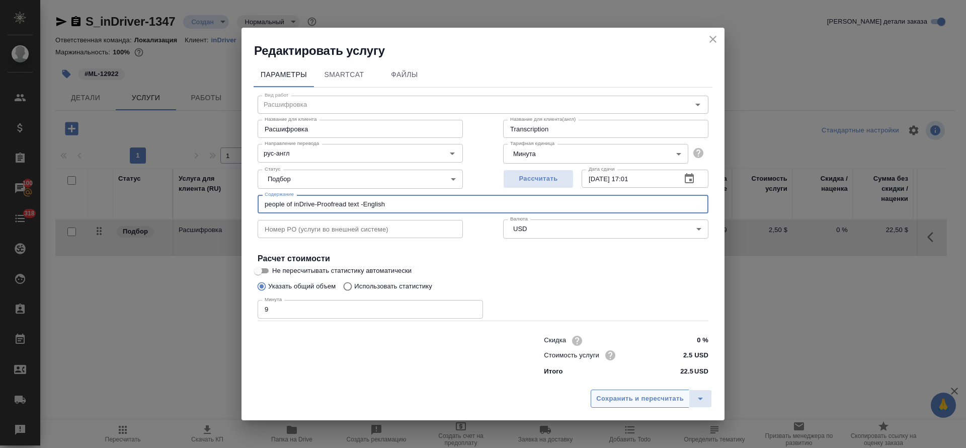
type input "people of inDrive-Proofread text -English"
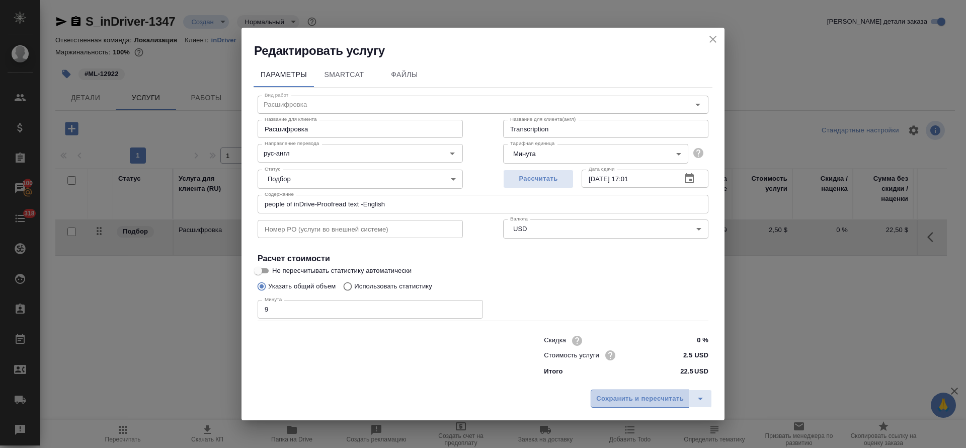
click at [630, 404] on span "Сохранить и пересчитать" at bounding box center [640, 399] width 88 height 12
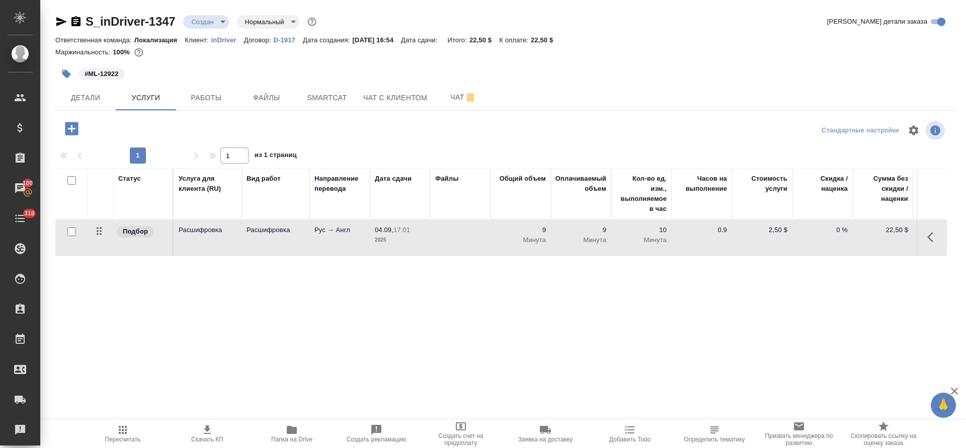
click at [205, 429] on icon "button" at bounding box center [207, 430] width 12 height 12
click at [111, 103] on button "Детали" at bounding box center [85, 97] width 60 height 25
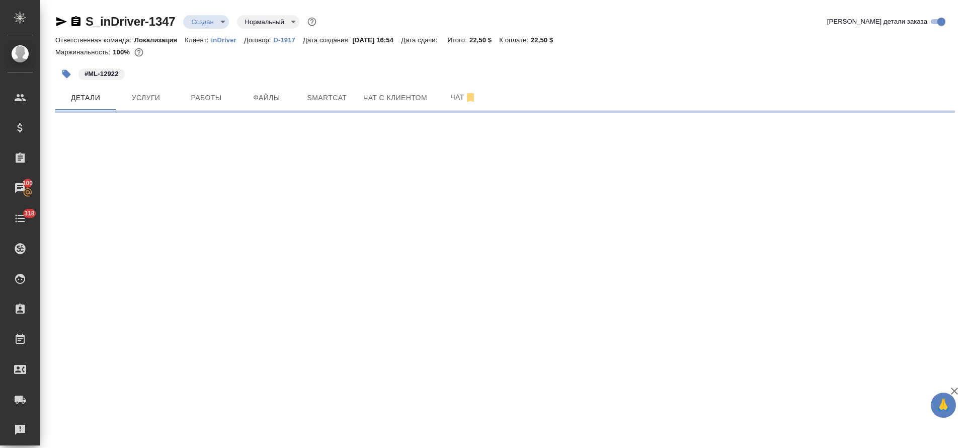
select select "RU"
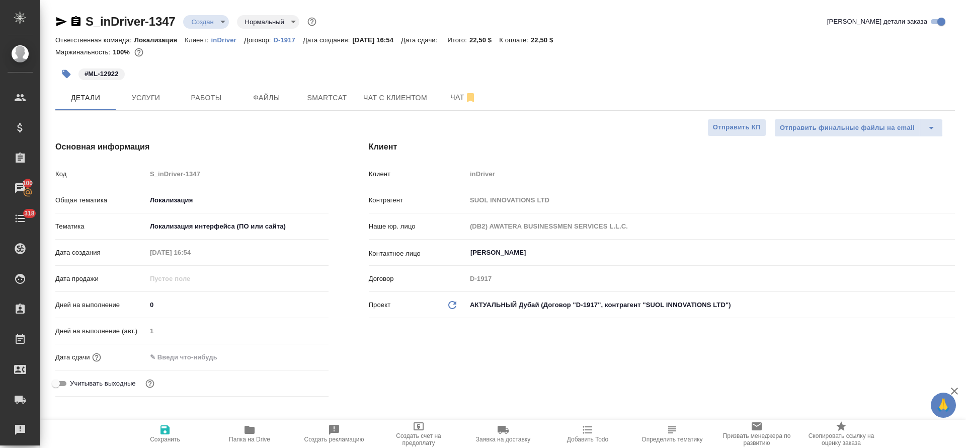
type textarea "x"
click at [188, 355] on input "text" at bounding box center [191, 357] width 88 height 15
click at [293, 353] on icon "button" at bounding box center [299, 356] width 12 height 12
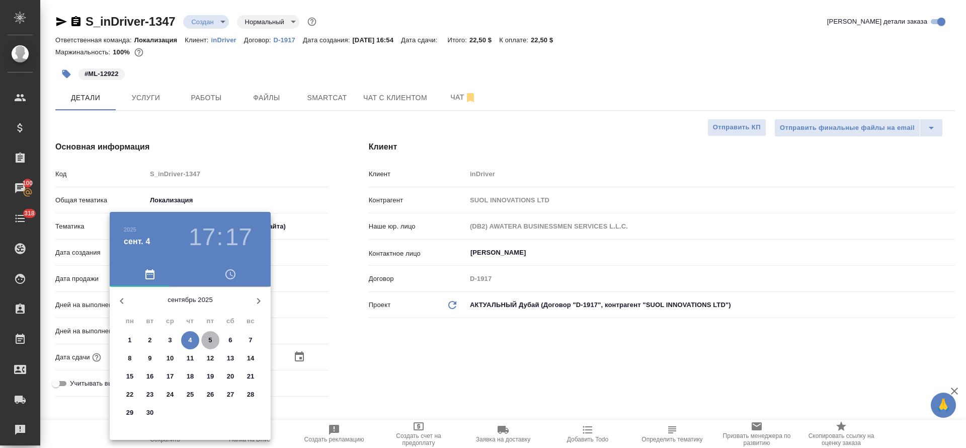
click at [215, 339] on span "5" at bounding box center [210, 340] width 18 height 10
type input "05.09.2025 17:17"
type textarea "x"
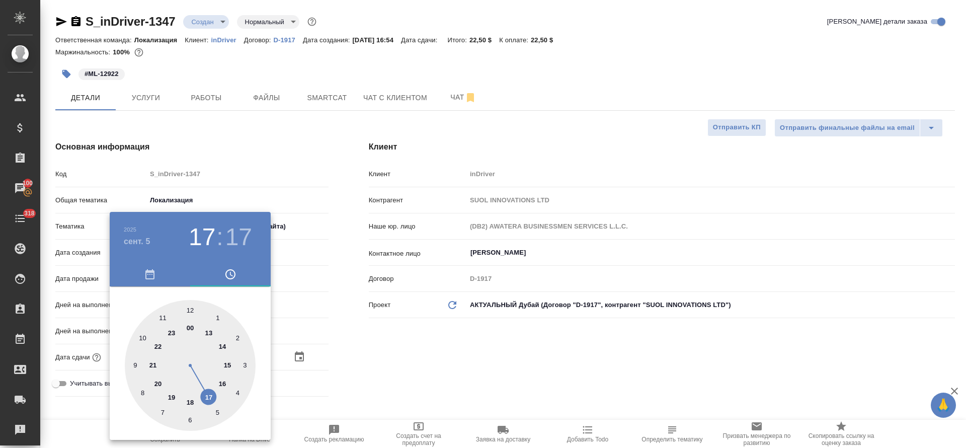
click at [171, 398] on div at bounding box center [190, 365] width 131 height 131
type input "05.09.2025 19:17"
type textarea "x"
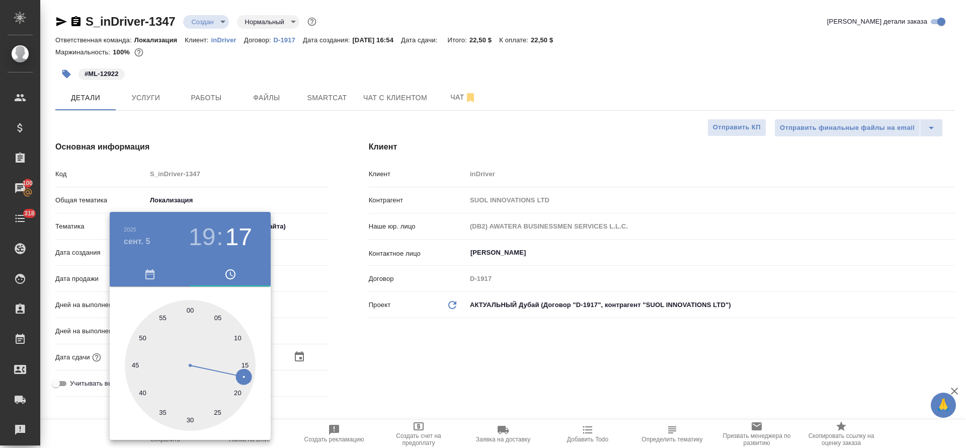
click at [193, 306] on div at bounding box center [190, 365] width 131 height 131
type input "05.09.2025 19:00"
type textarea "x"
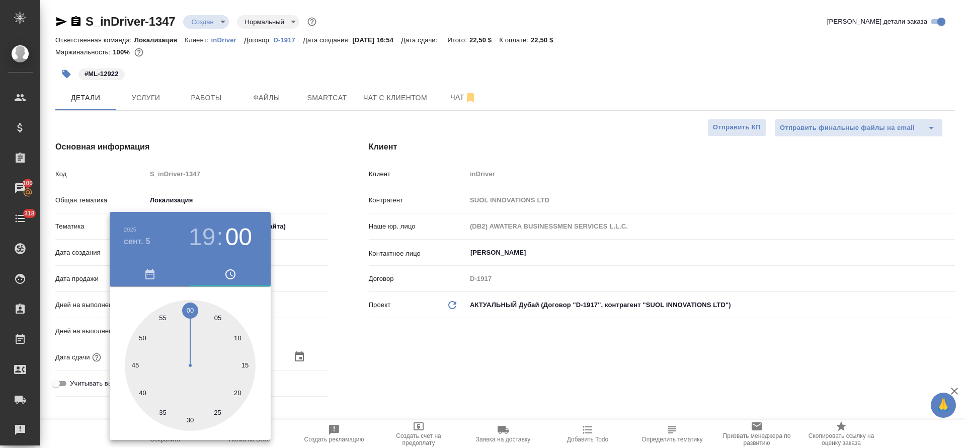
click at [394, 353] on div at bounding box center [483, 224] width 966 height 448
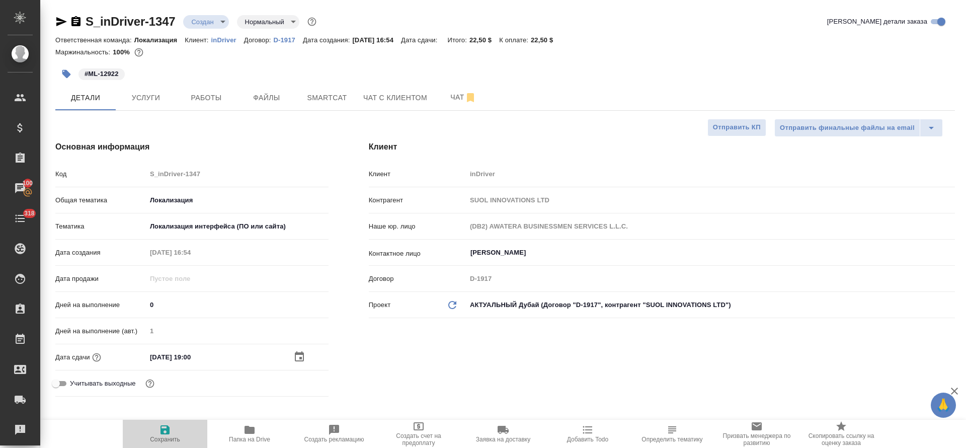
drag, startPoint x: 150, startPoint y: 430, endPoint x: 160, endPoint y: 434, distance: 9.7
click at [152, 430] on span "Сохранить" at bounding box center [165, 433] width 72 height 19
type textarea "x"
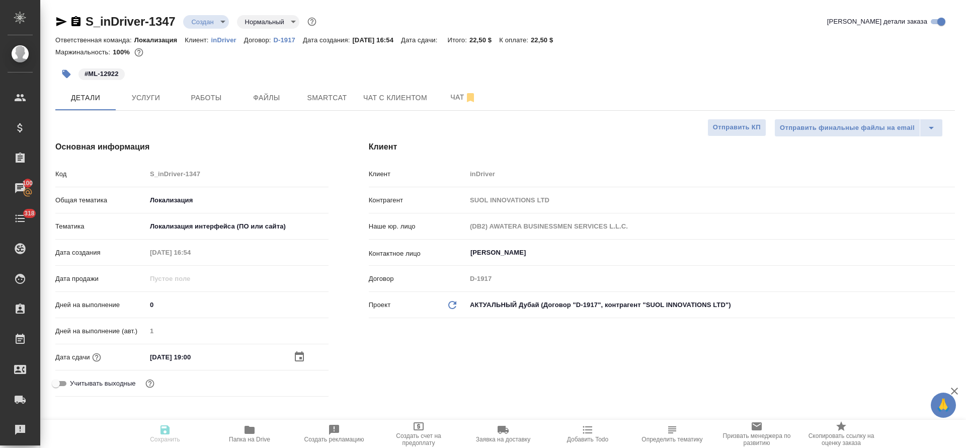
type textarea "x"
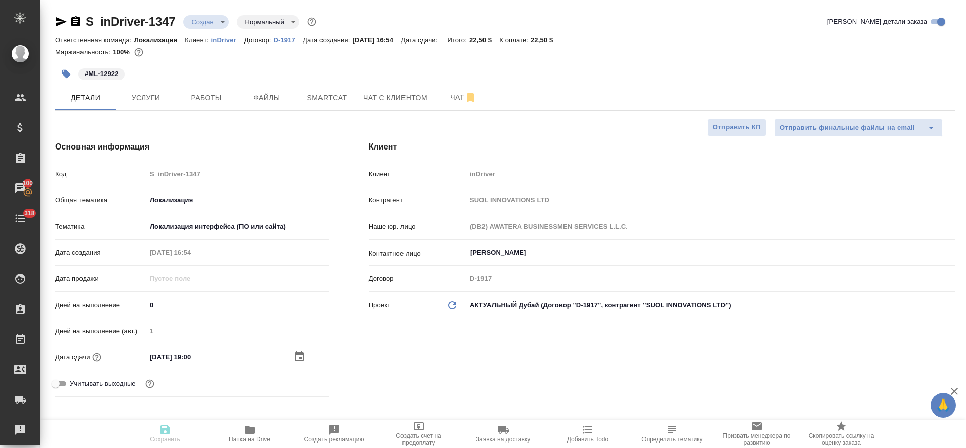
type textarea "x"
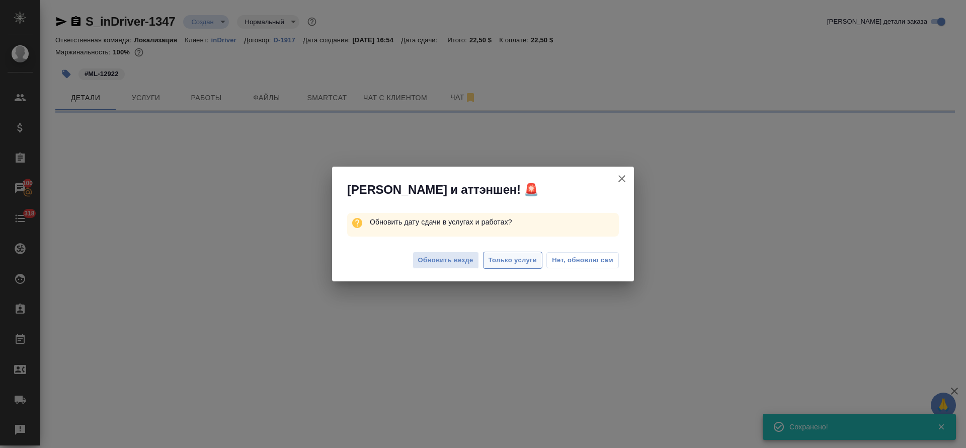
click at [499, 265] on span "Только услуги" at bounding box center [513, 261] width 49 height 12
select select "RU"
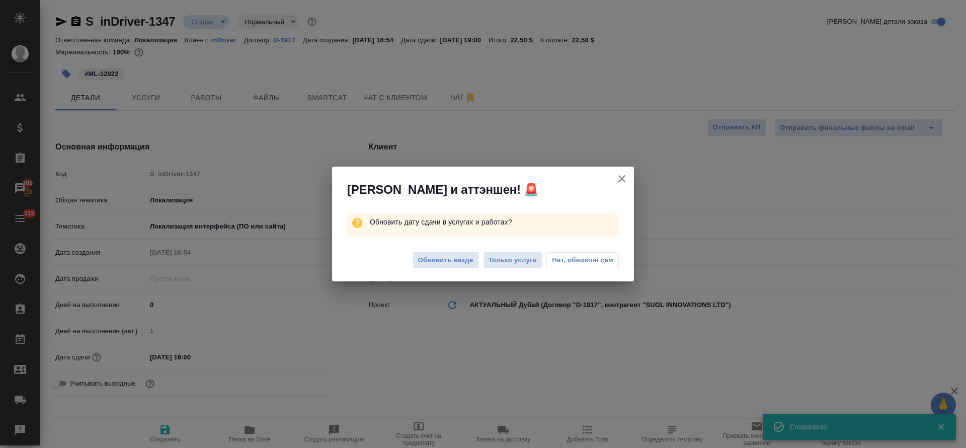
type textarea "x"
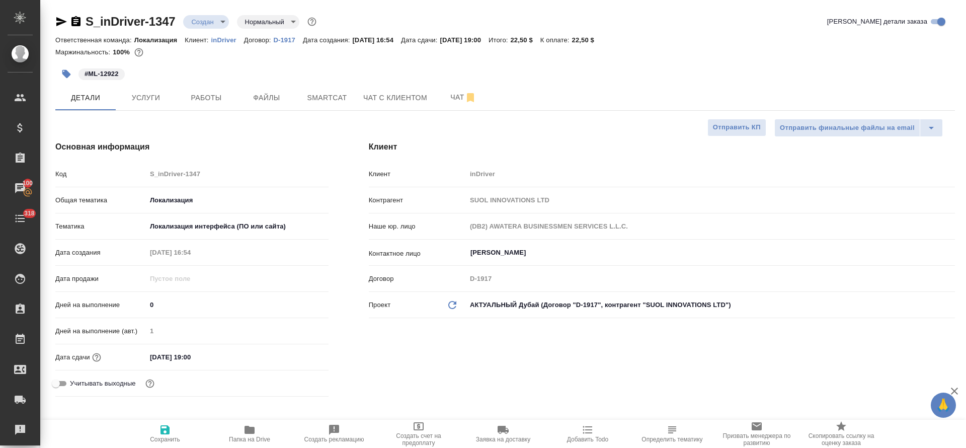
type textarea "x"
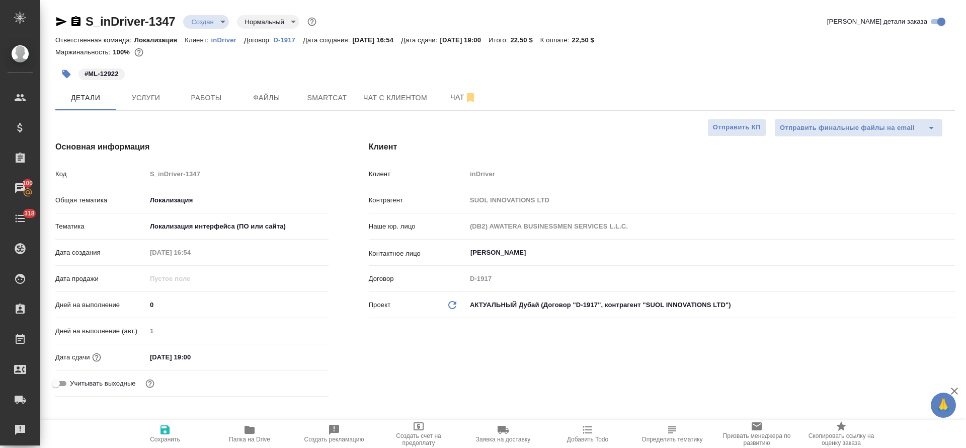
type textarea "x"
click at [140, 104] on button "Услуги" at bounding box center [146, 97] width 60 height 25
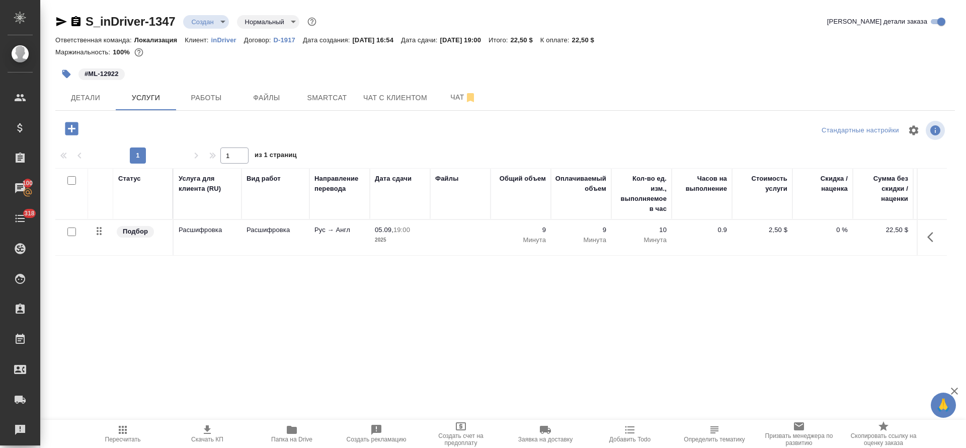
click at [212, 436] on span "Скачать КП" at bounding box center [207, 439] width 32 height 7
click at [211, 21] on body "🙏 .cls-1 fill:#fff; AWATERA Tretyakova Olga Клиенты Спецификации Заказы 100 Чат…" at bounding box center [483, 224] width 966 height 448
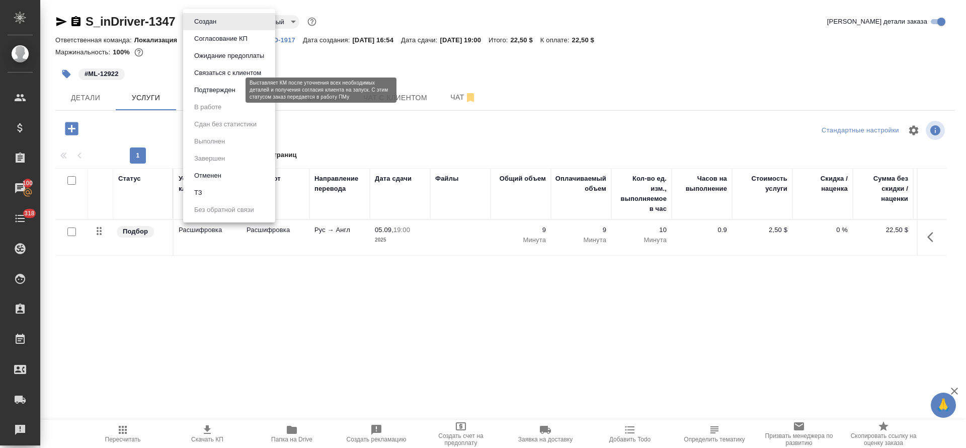
click at [213, 91] on button "Подтвержден" at bounding box center [214, 90] width 47 height 11
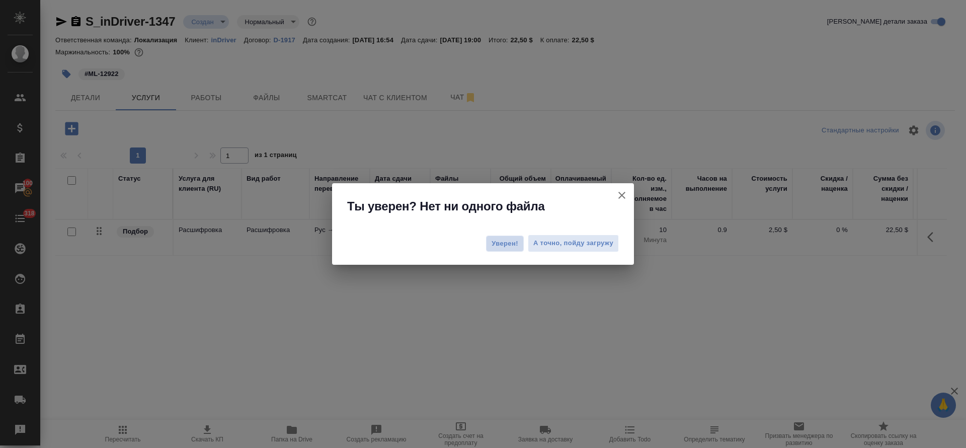
click at [497, 242] on span "Уверен!" at bounding box center [505, 244] width 27 height 10
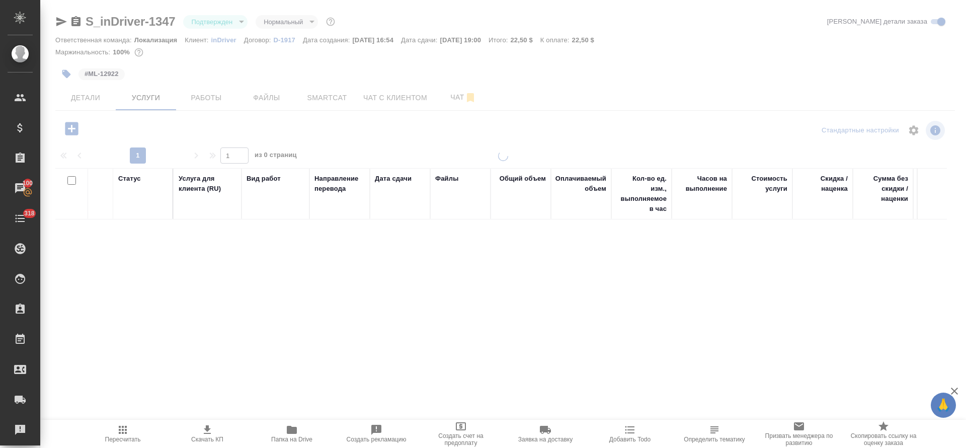
click at [205, 102] on div at bounding box center [503, 205] width 926 height 410
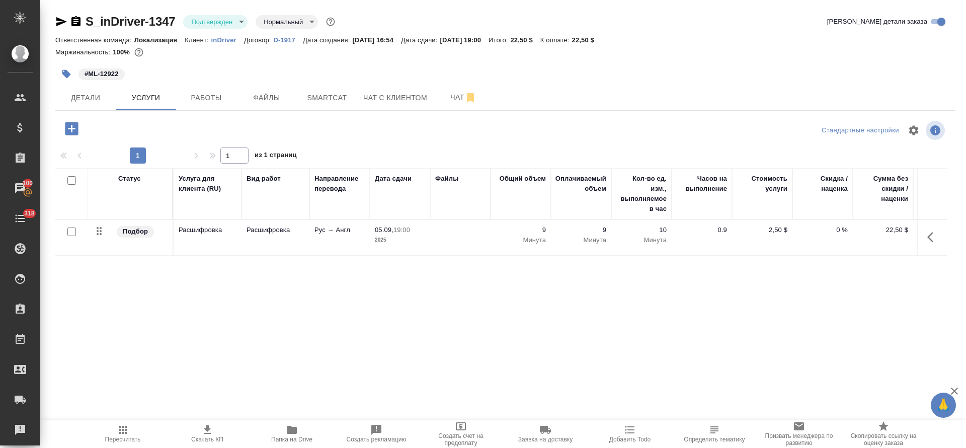
click at [243, 15] on body "🙏 .cls-1 fill:#fff; AWATERA Tretyakova Olga Клиенты Спецификации Заказы 100 Чат…" at bounding box center [483, 224] width 966 height 448
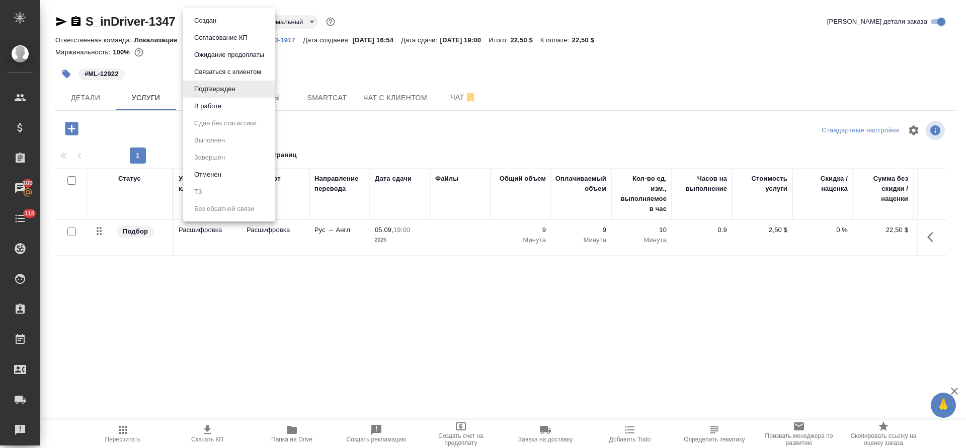
click at [230, 105] on li "В работе" at bounding box center [229, 106] width 92 height 17
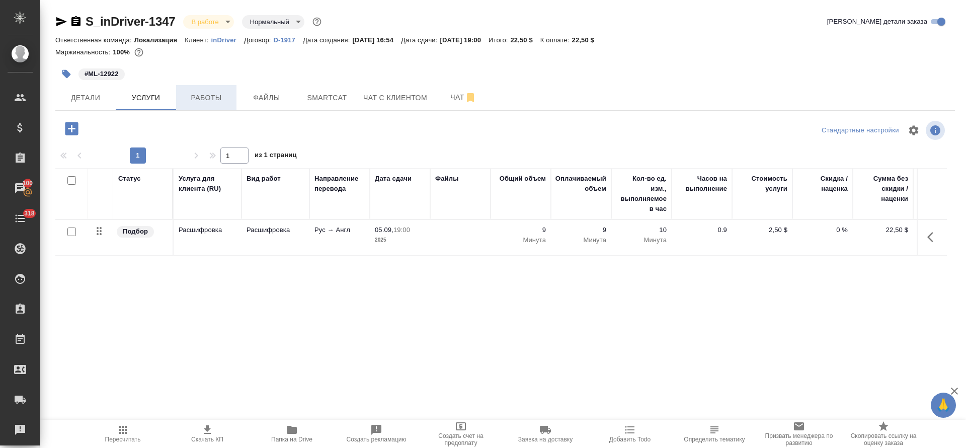
click at [213, 98] on span "Работы" at bounding box center [206, 98] width 48 height 13
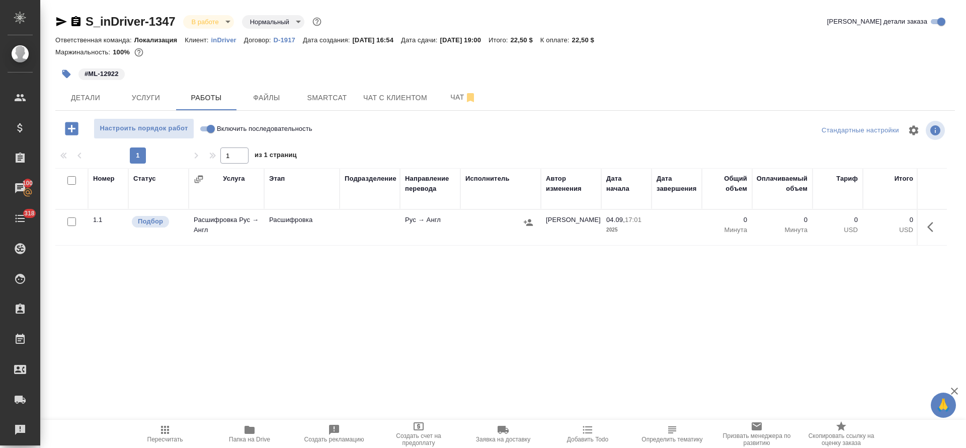
click at [205, 124] on input "Включить последовательность" at bounding box center [211, 129] width 36 height 12
checkbox input "true"
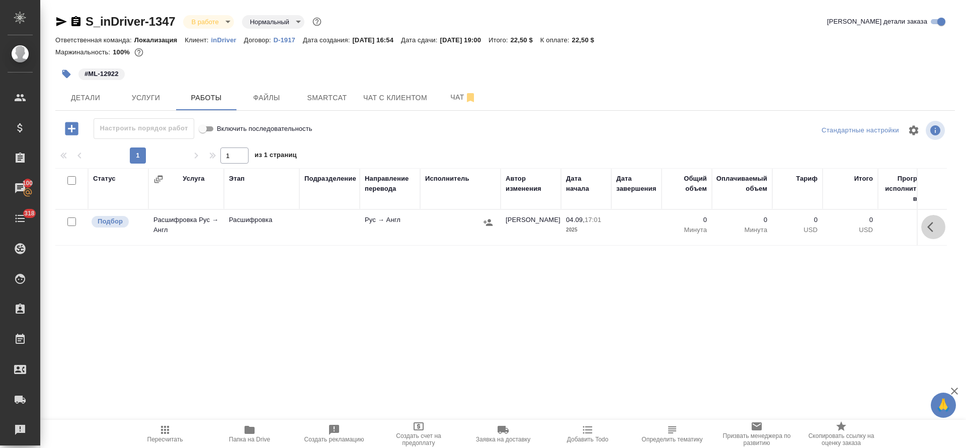
click at [927, 230] on icon "button" at bounding box center [933, 227] width 12 height 12
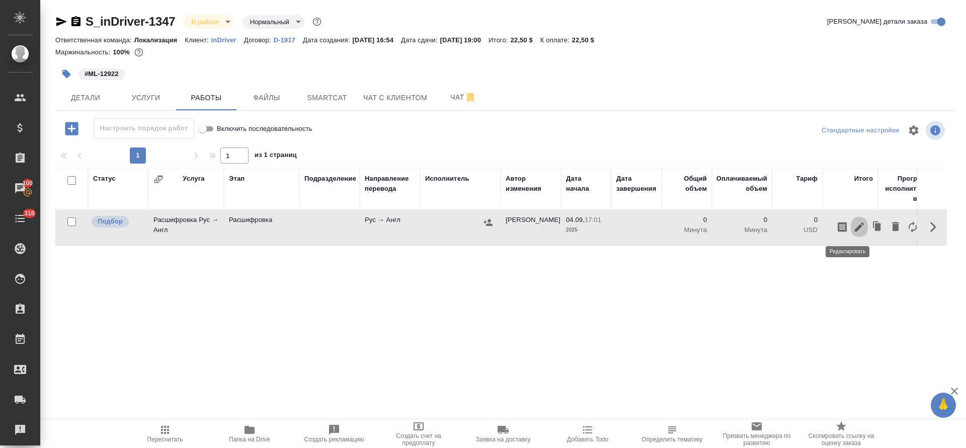
click at [854, 223] on icon "button" at bounding box center [860, 227] width 12 height 12
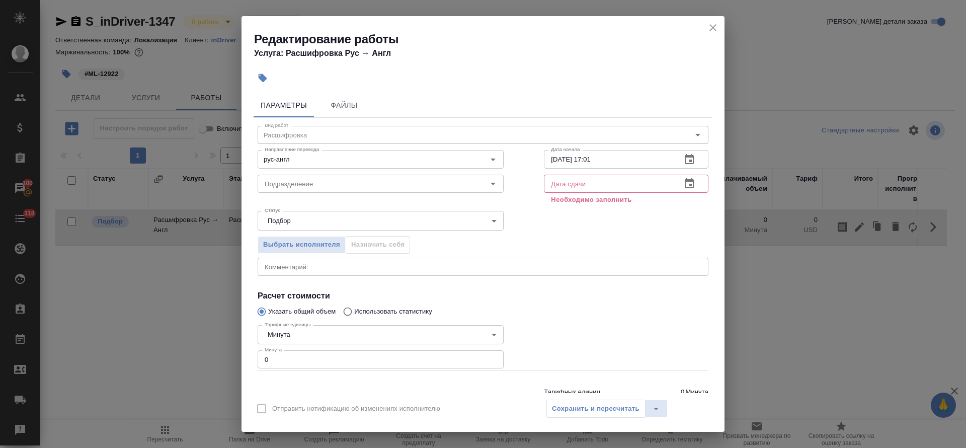
click at [298, 264] on textarea at bounding box center [483, 267] width 437 height 8
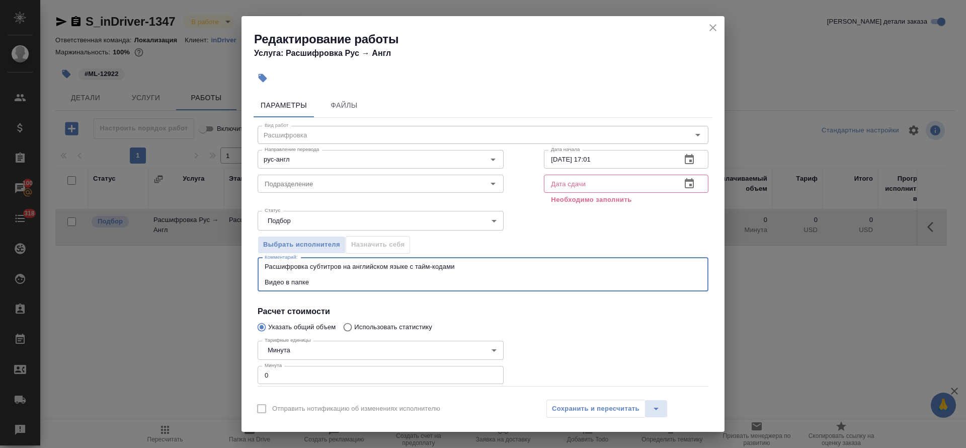
paste textarea "https://drive.awatera.com/s/cWp75kgtdMery8e"
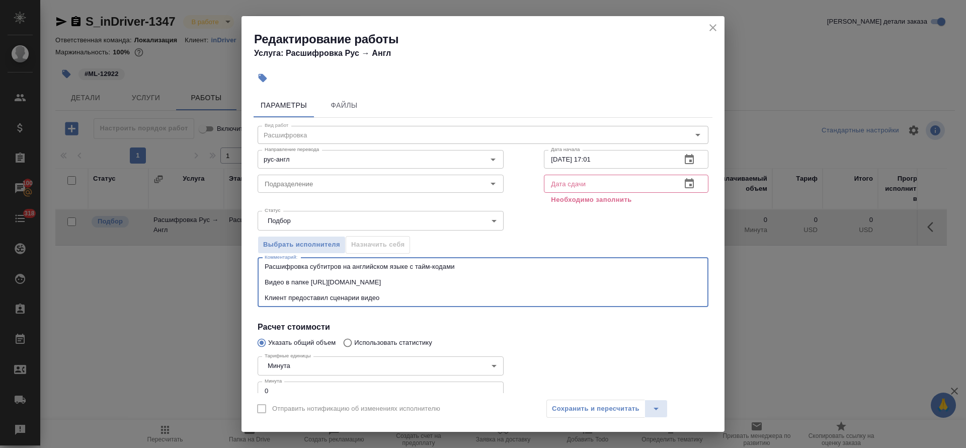
paste textarea "из которых можно взять фразы, но там не весь текст присутствует"
drag, startPoint x: 377, startPoint y: 296, endPoint x: 384, endPoint y: 296, distance: 7.6
click at [378, 296] on textarea "Расшифровка субтитров на английском языке с тайм-кодами Видео в папке https://d…" at bounding box center [483, 282] width 437 height 39
click at [598, 297] on textarea "Расшифровка субтитров на английском языке с тайм-кодами Видео в папке https://d…" at bounding box center [483, 282] width 437 height 39
paste textarea "https://drive.awatera.com/s/Ywie5Tn9K2K6Tri"
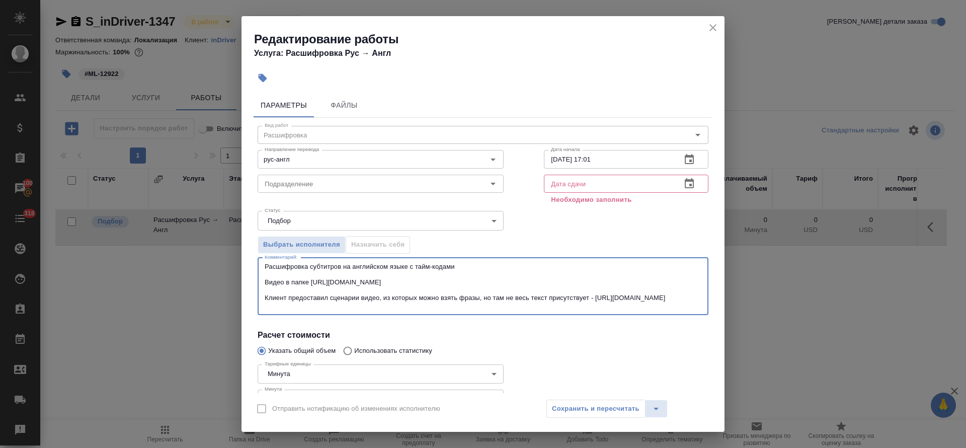
drag, startPoint x: 308, startPoint y: 281, endPoint x: 323, endPoint y: 286, distance: 15.4
click at [309, 281] on textarea "Расшифровка субтитров на английском языке с тайм-кодами Видео в папке https://d…" at bounding box center [483, 286] width 437 height 47
type textarea "Расшифровка субтитров на английском языке с тайм-кодами Видео в папке - https:/…"
click at [683, 162] on icon "button" at bounding box center [689, 159] width 12 height 12
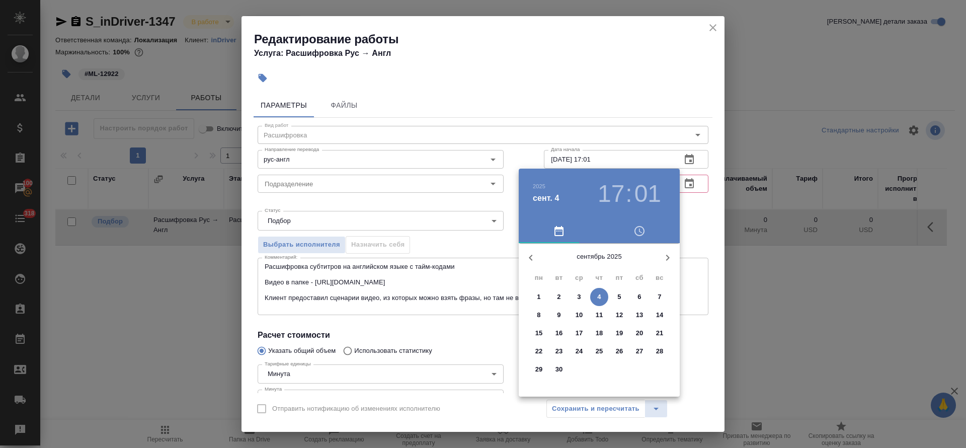
click at [640, 189] on h3 "01" at bounding box center [648, 194] width 27 height 28
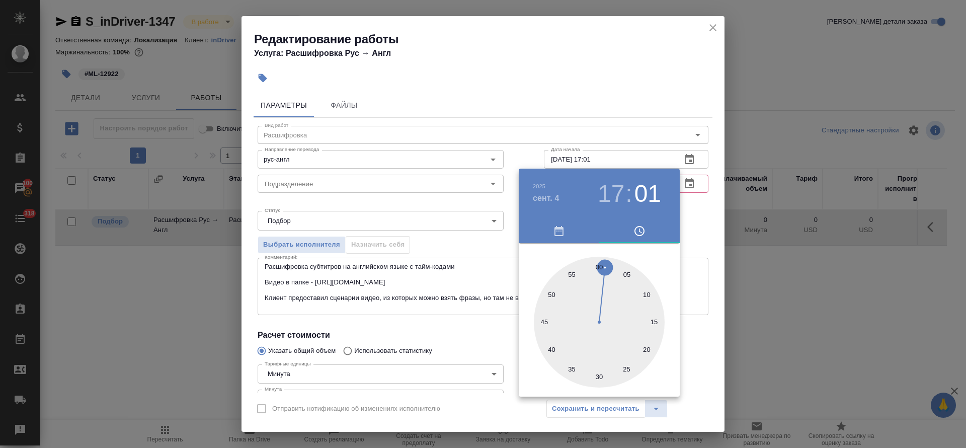
click at [628, 368] on div at bounding box center [599, 322] width 131 height 131
type input "04.09.2025 17:25"
click at [497, 220] on div at bounding box center [483, 224] width 966 height 448
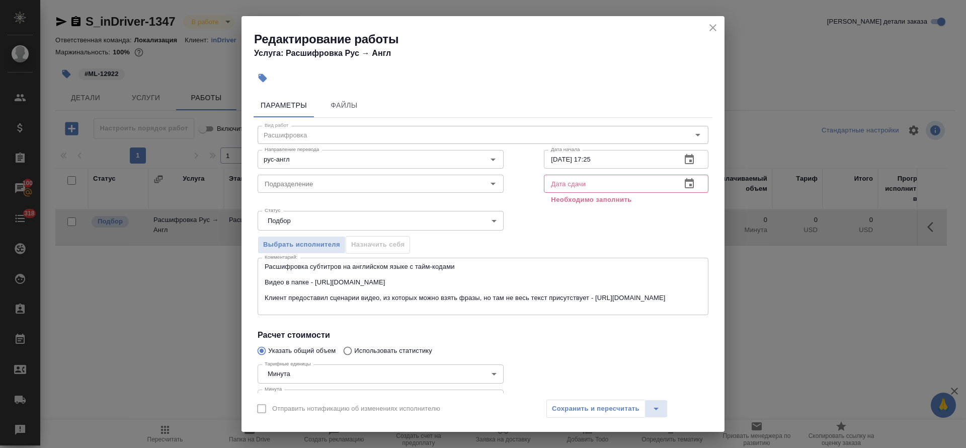
click at [683, 189] on icon "button" at bounding box center [689, 184] width 12 height 12
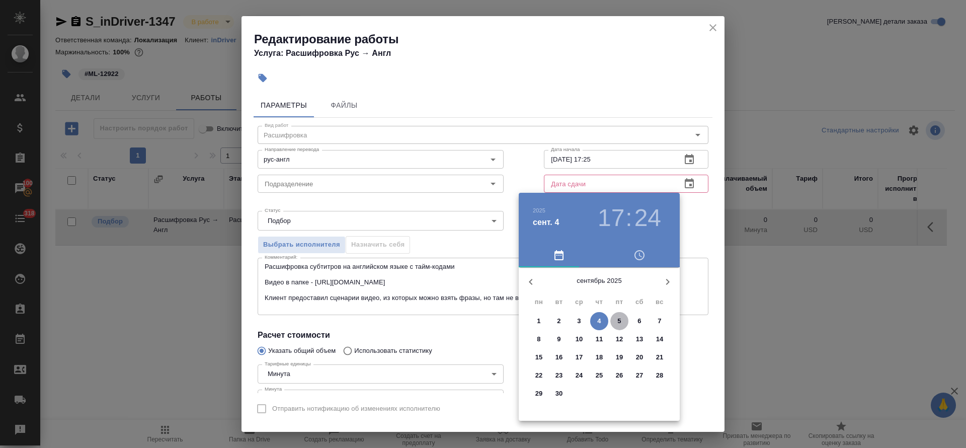
click at [618, 314] on button "5" at bounding box center [619, 321] width 18 height 18
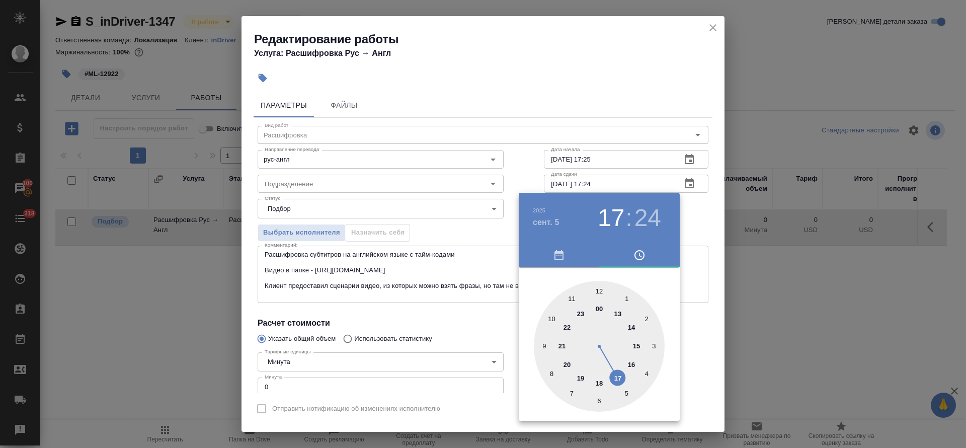
drag, startPoint x: 632, startPoint y: 364, endPoint x: 622, endPoint y: 353, distance: 14.9
click at [631, 363] on div at bounding box center [599, 346] width 131 height 131
click at [599, 289] on div at bounding box center [599, 346] width 131 height 131
type input "05.09.2025 16:00"
click at [490, 221] on div at bounding box center [483, 224] width 966 height 448
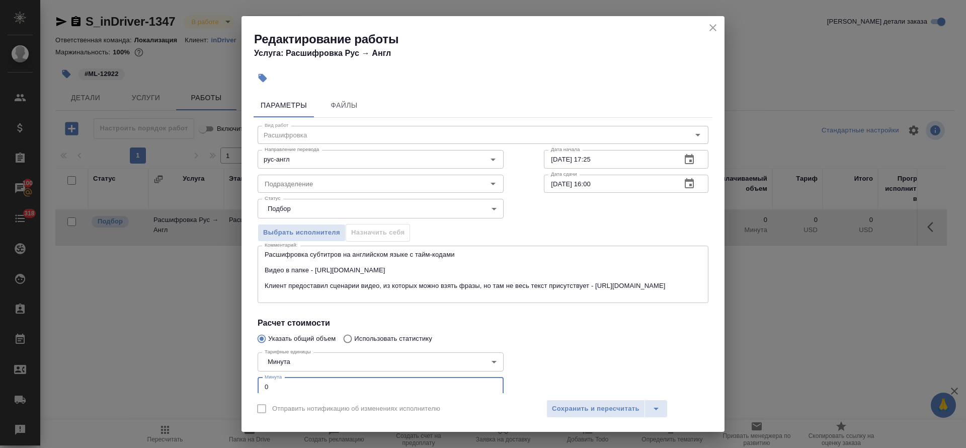
click at [272, 382] on input "0" at bounding box center [381, 386] width 246 height 18
type input "9"
click at [610, 405] on span "Сохранить и пересчитать" at bounding box center [596, 409] width 88 height 12
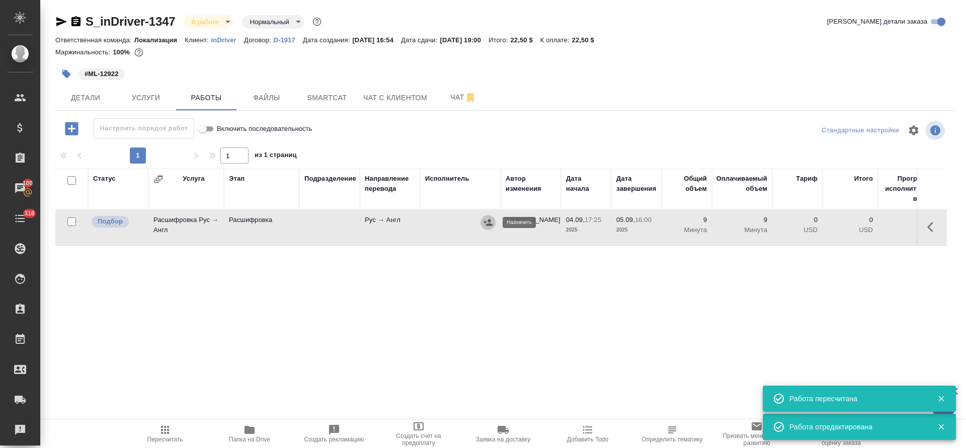
click at [487, 225] on icon "button" at bounding box center [488, 222] width 9 height 7
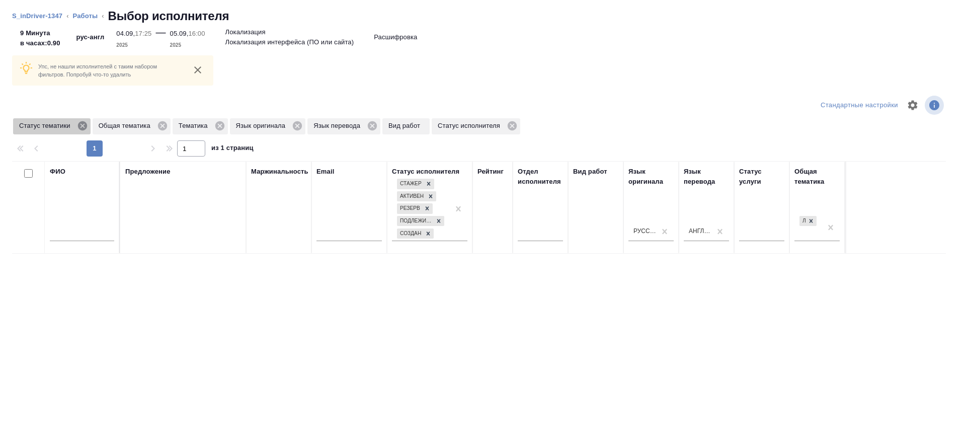
click at [82, 124] on icon at bounding box center [82, 125] width 9 height 9
click at [88, 124] on icon at bounding box center [83, 125] width 9 height 9
click at [60, 131] on icon at bounding box center [60, 125] width 11 height 11
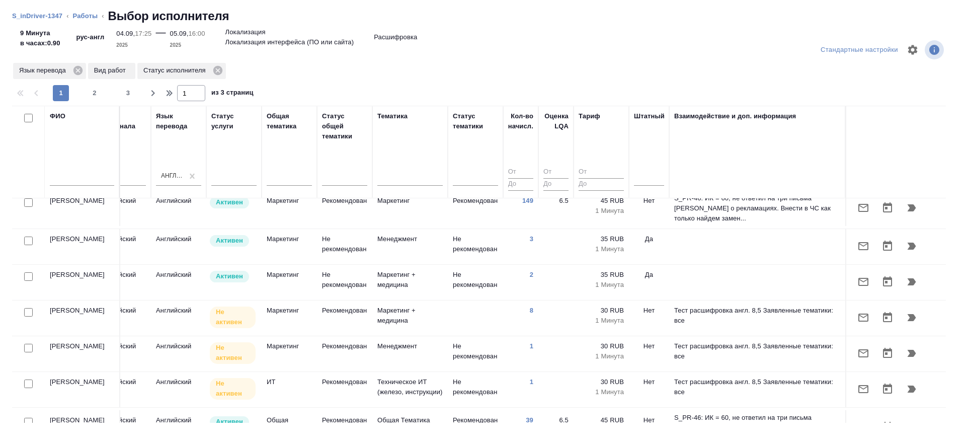
scroll to position [528, 539]
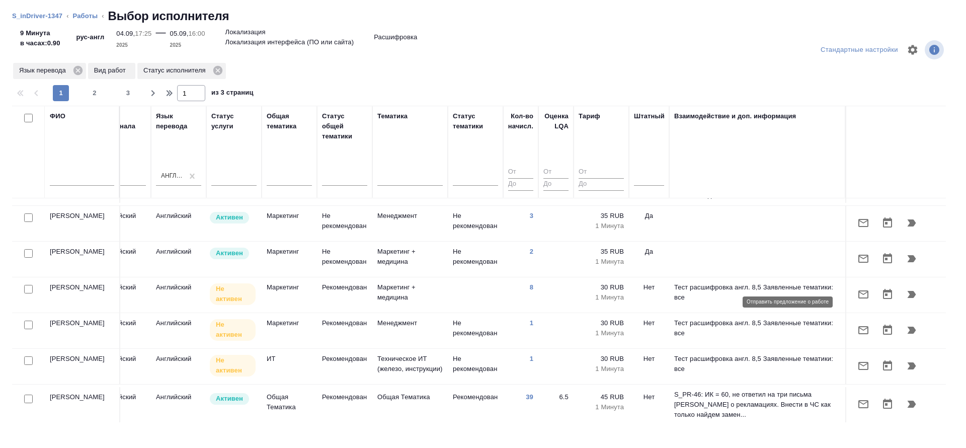
click at [858, 300] on icon "button" at bounding box center [864, 294] width 12 height 12
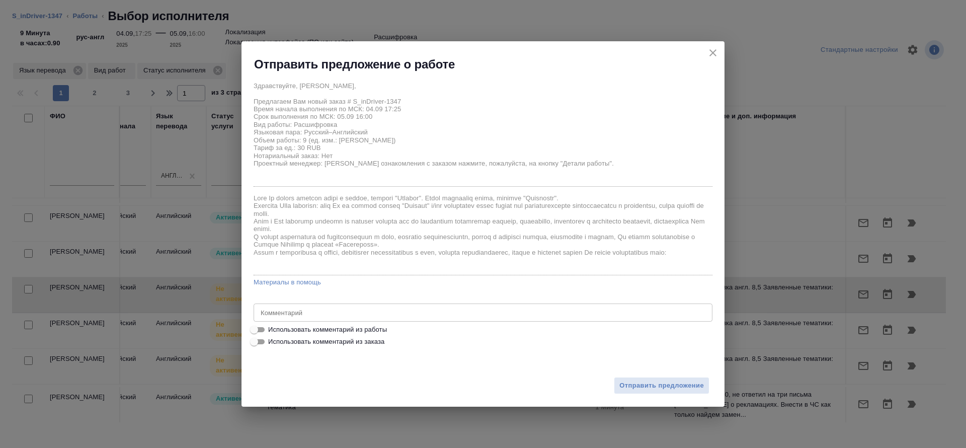
click at [362, 327] on span "Использовать комментарий из работы" at bounding box center [327, 330] width 119 height 10
click at [272, 327] on input "Использовать комментарий из работы" at bounding box center [254, 330] width 36 height 12
checkbox input "true"
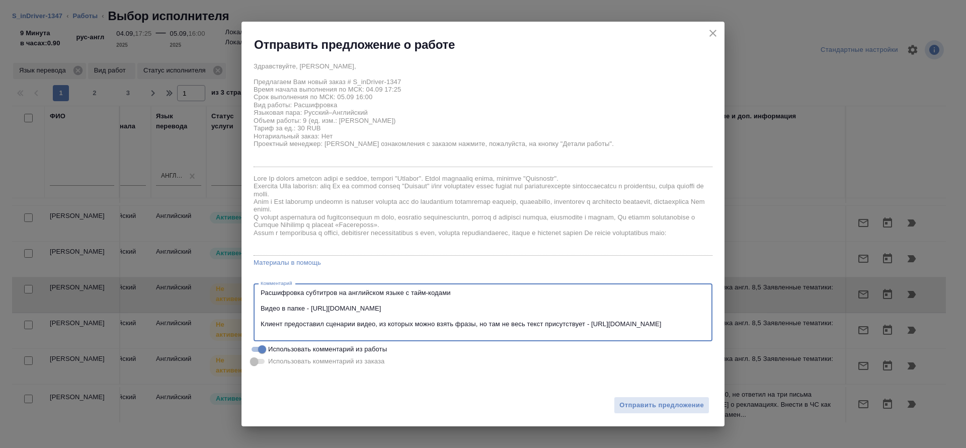
click at [343, 317] on textarea "Расшифровка субтитров на английском языке с тайм-кодами Видео в папке - https:/…" at bounding box center [483, 312] width 445 height 47
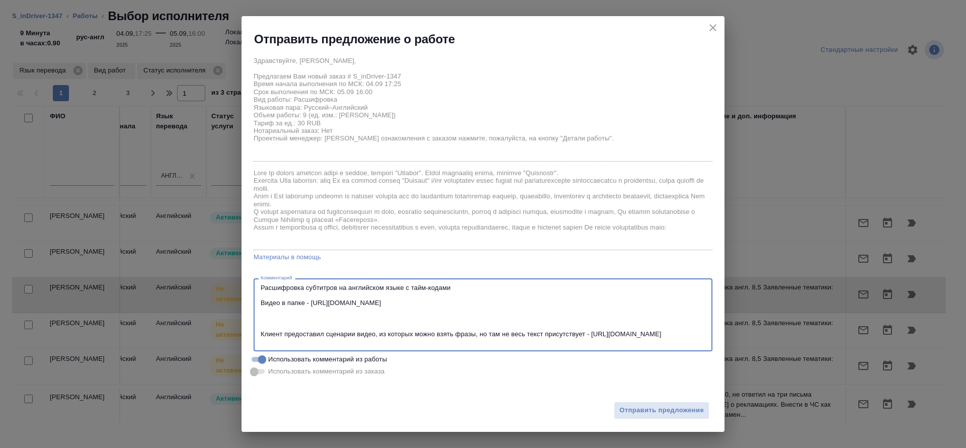
paste textarea "Важный пункт: в последнем видео спикер говорит Supernova. Пожалуйста, напишите …"
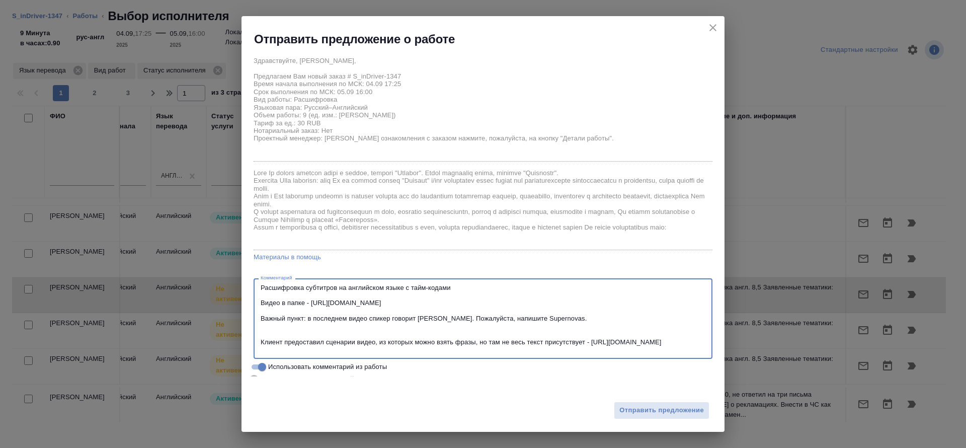
click at [255, 311] on div "Расшифровка субтитров на английском языке с тайм-кодами Видео в папке - https:/…" at bounding box center [483, 318] width 459 height 81
click at [260, 319] on div "Расшифровка субтитров на английском языке с тайм-кодами Видео в папке - https:/…" at bounding box center [483, 318] width 459 height 81
click at [489, 303] on textarea "Расшифровка субтитров на английском языке с тайм-кодами Видео в папке - https:/…" at bounding box center [483, 319] width 445 height 70
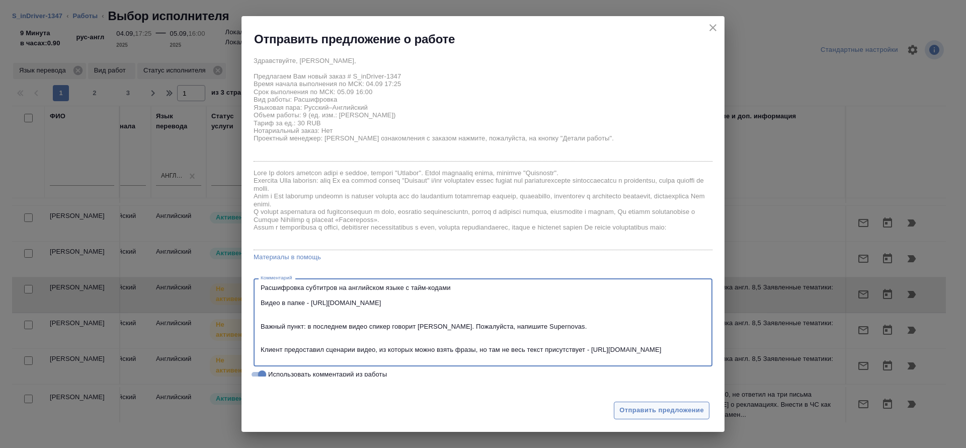
type textarea "Расшифровка субтитров на английском языке с тайм-кодами Видео в папке - https:/…"
click at [657, 409] on span "Отправить предложение" at bounding box center [661, 411] width 85 height 12
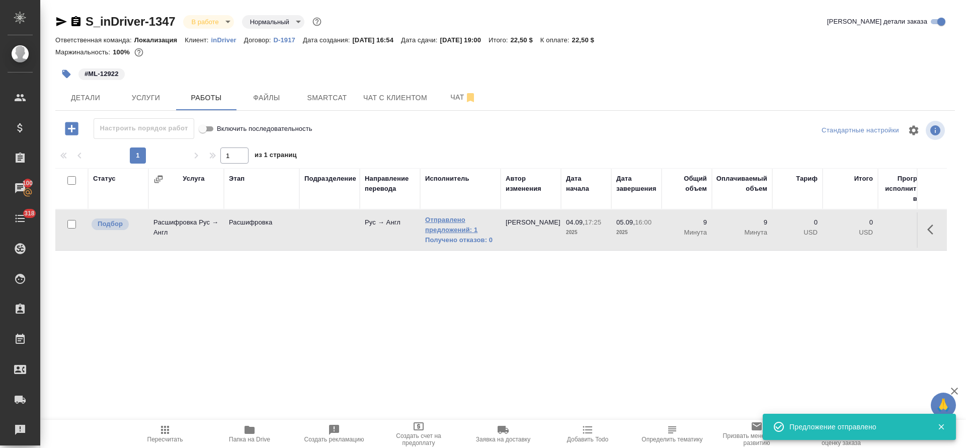
click at [446, 227] on link "Отправлено предложений: 1" at bounding box center [460, 225] width 70 height 20
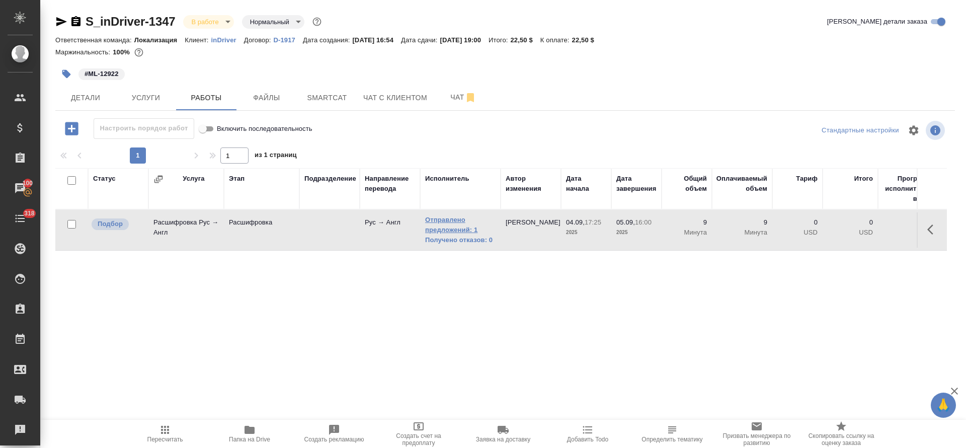
click at [431, 217] on link "Отправлено предложений: 1" at bounding box center [460, 225] width 70 height 20
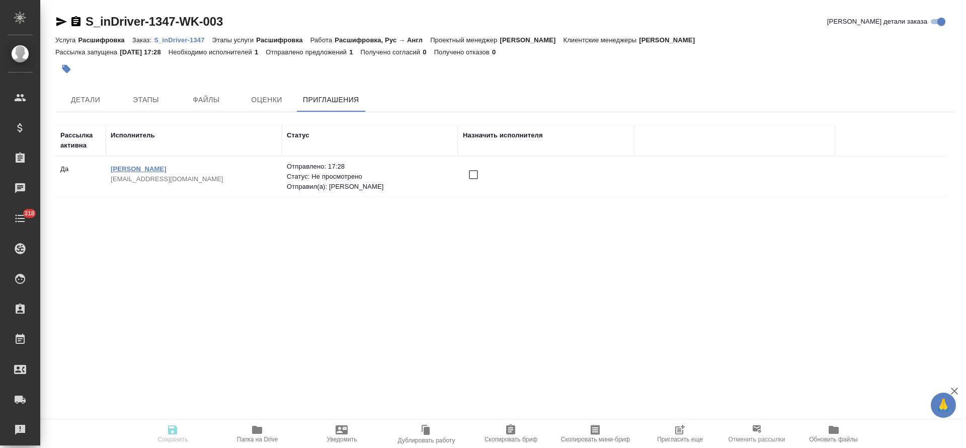
click at [167, 171] on link "Синельникова Марина Владимировна" at bounding box center [139, 169] width 56 height 8
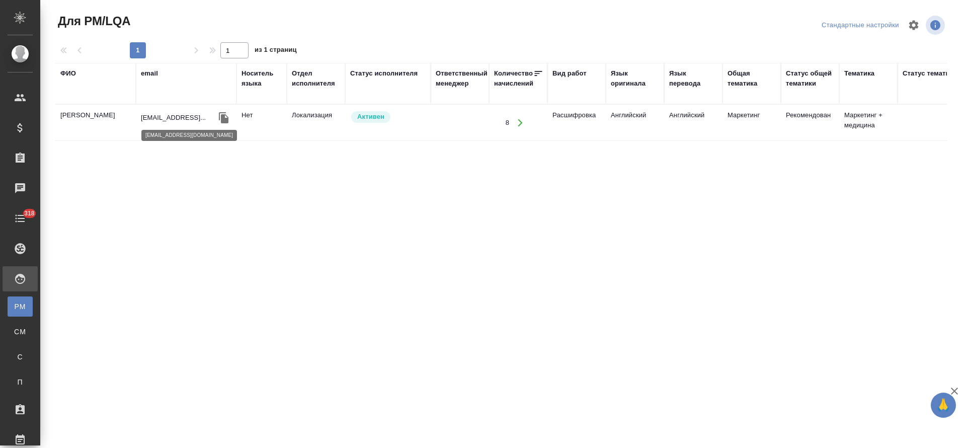
click at [169, 114] on p "msinelnikova12@gmail..." at bounding box center [173, 118] width 65 height 10
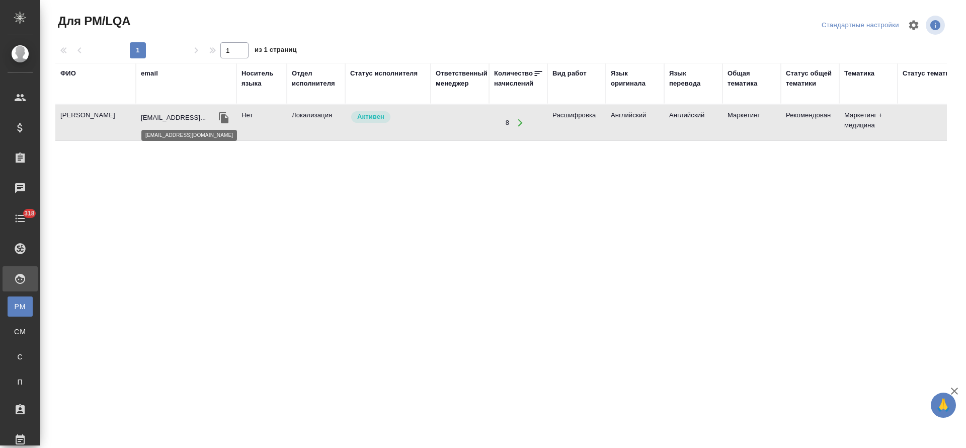
click at [169, 114] on p "msinelnikova12@gmail..." at bounding box center [173, 118] width 65 height 10
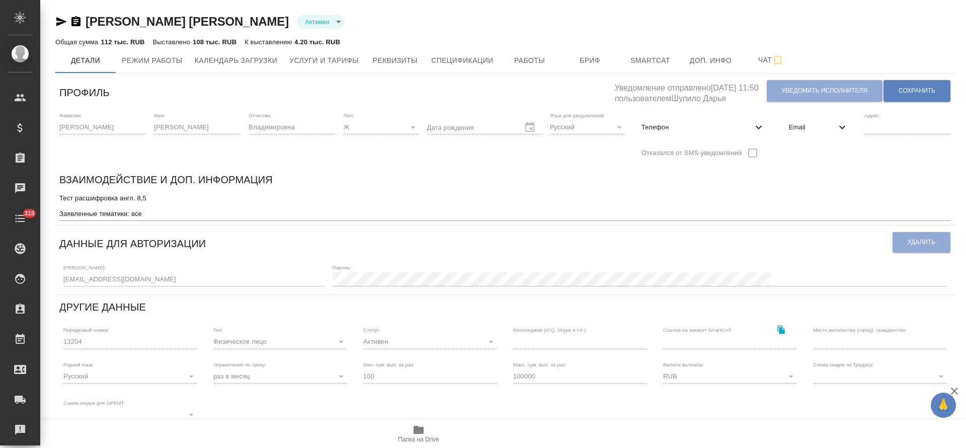
click at [530, 66] on button "Работы" at bounding box center [530, 60] width 60 height 25
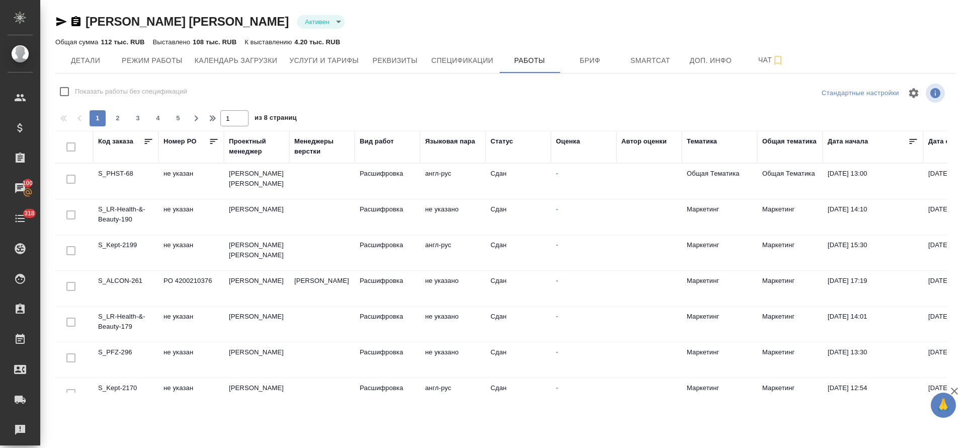
checkbox input "false"
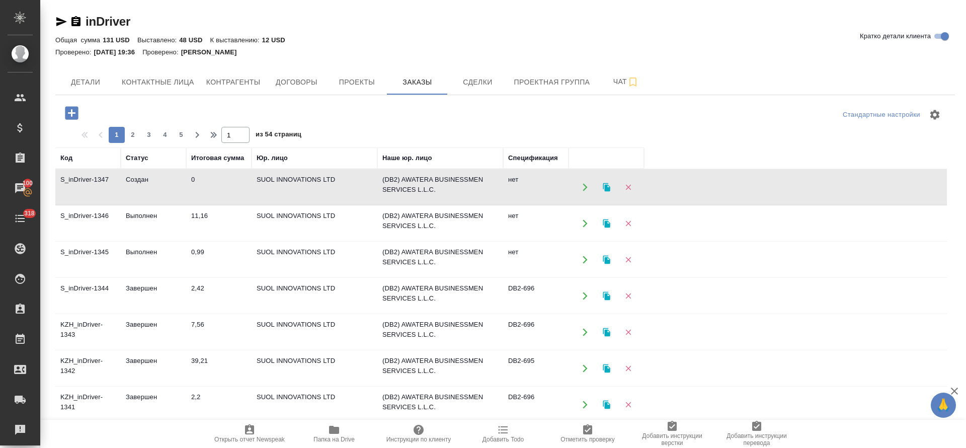
click at [526, 285] on td "DB2-696" at bounding box center [535, 295] width 65 height 35
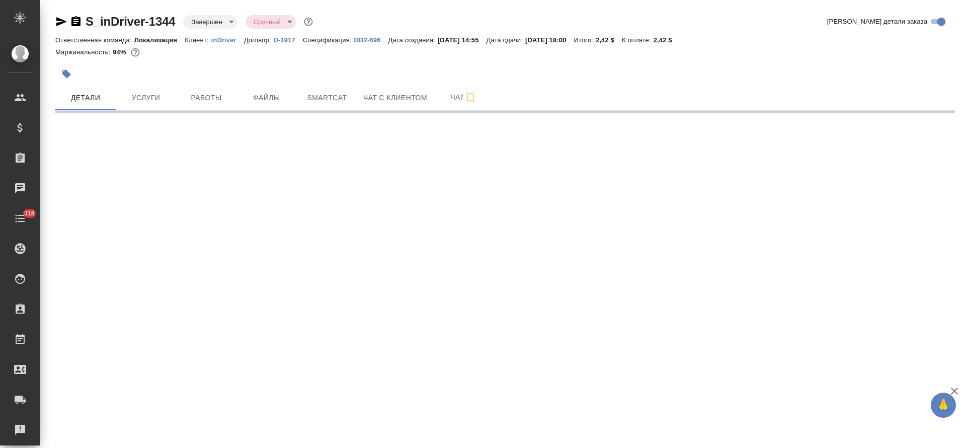
select select "RU"
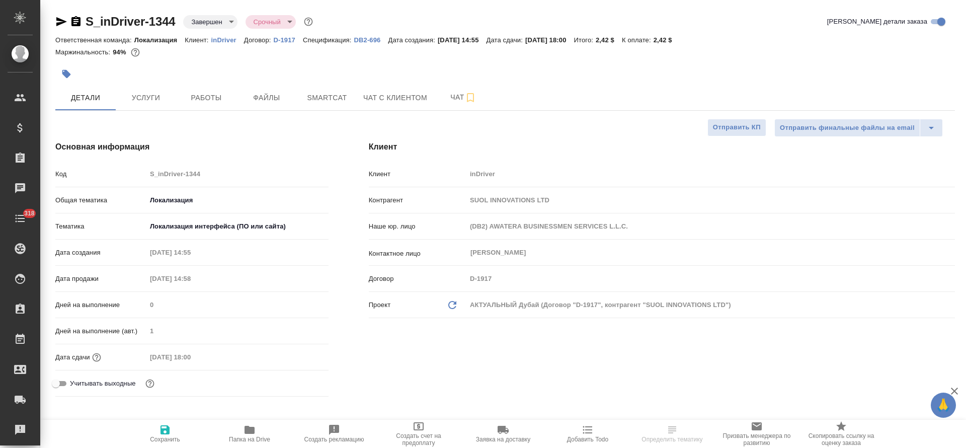
type textarea "x"
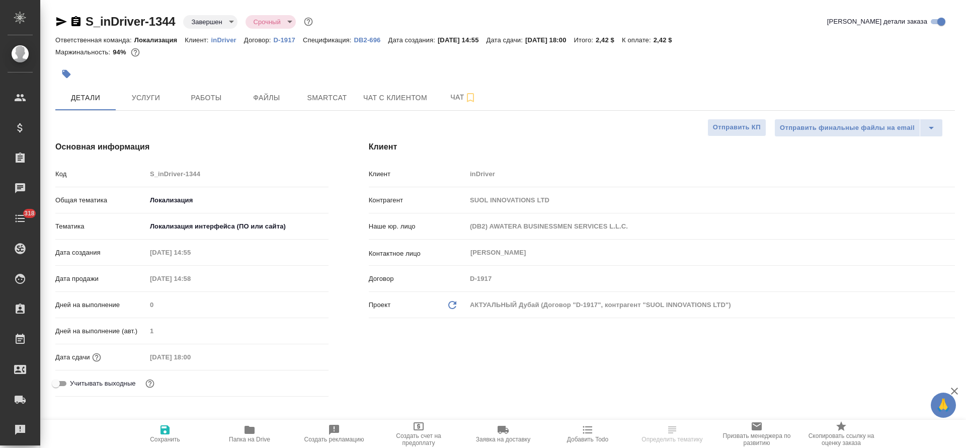
type textarea "x"
click at [358, 41] on p "DB2-696" at bounding box center [371, 40] width 34 height 8
type textarea "x"
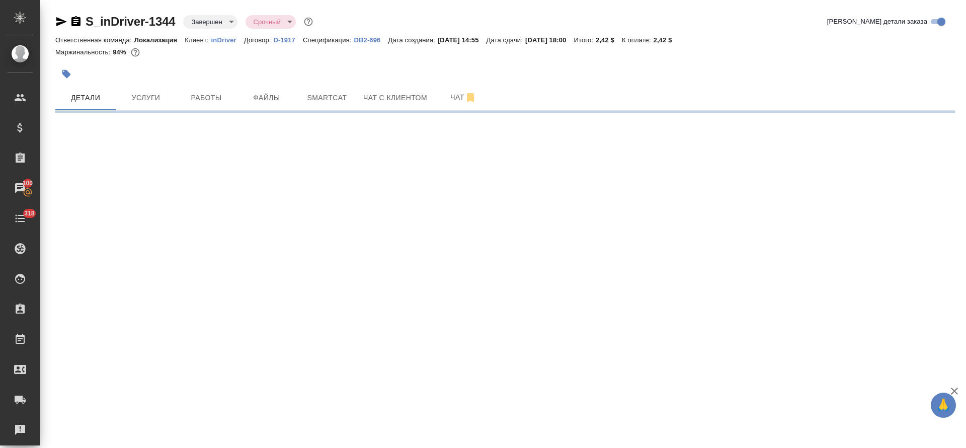
select select "RU"
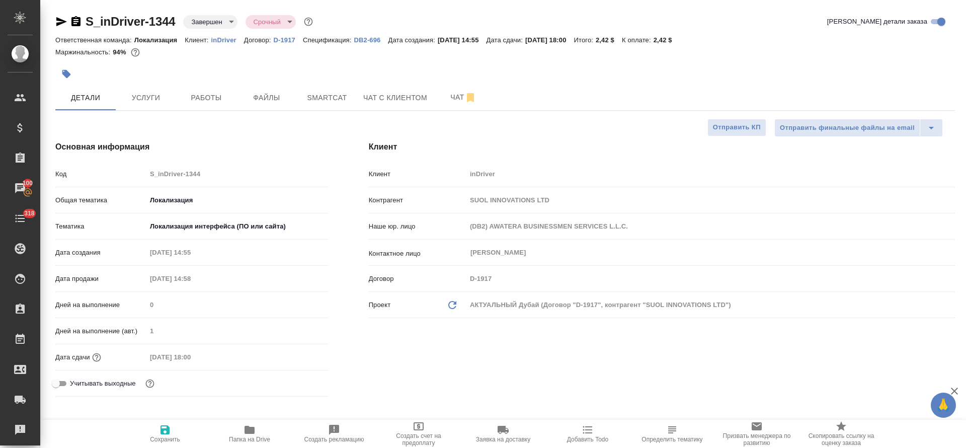
type textarea "x"
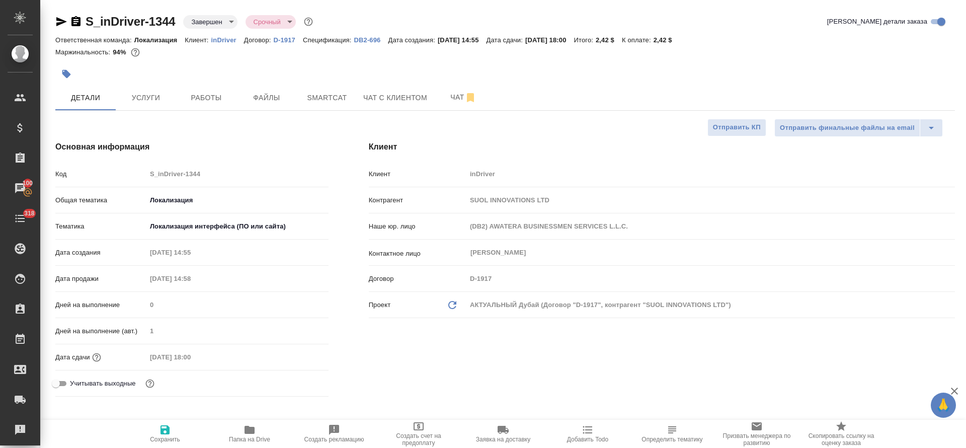
type textarea "x"
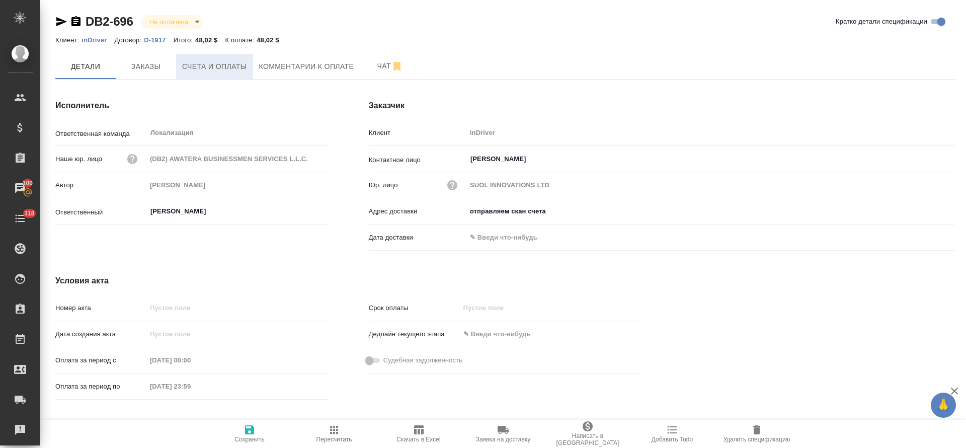
click at [241, 72] on button "Счета и оплаты" at bounding box center [214, 66] width 77 height 25
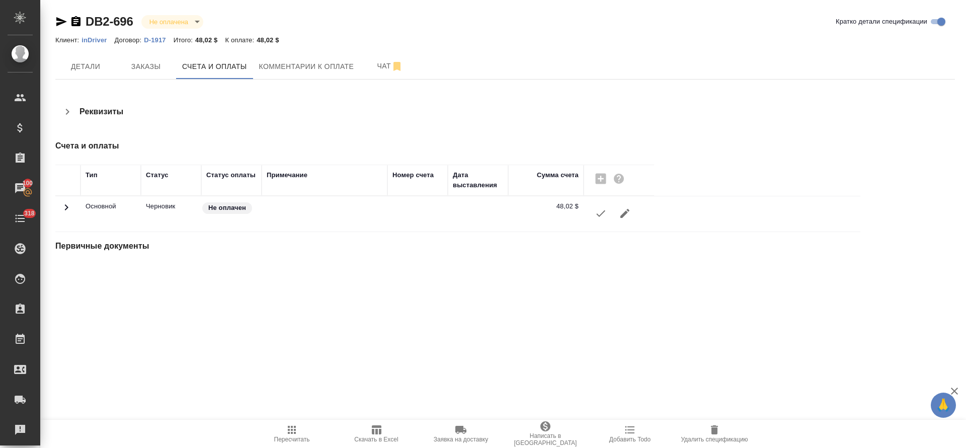
click at [602, 209] on icon "button" at bounding box center [601, 213] width 12 height 12
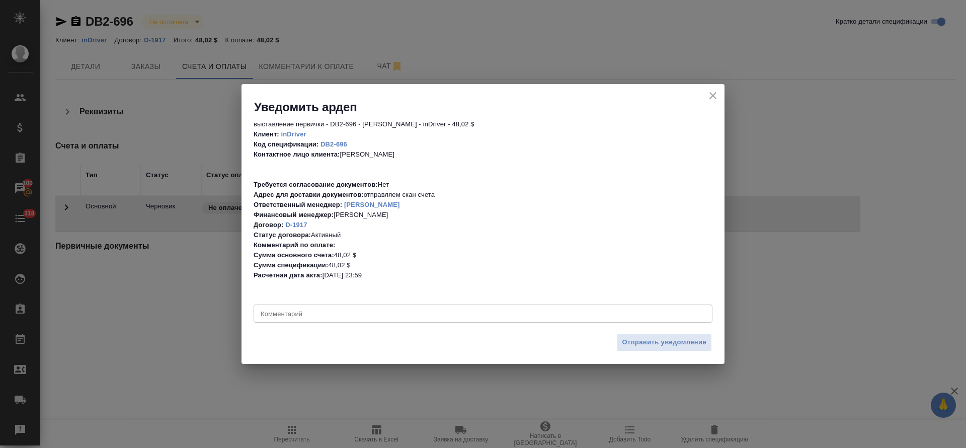
click at [296, 310] on textarea at bounding box center [483, 314] width 445 height 8
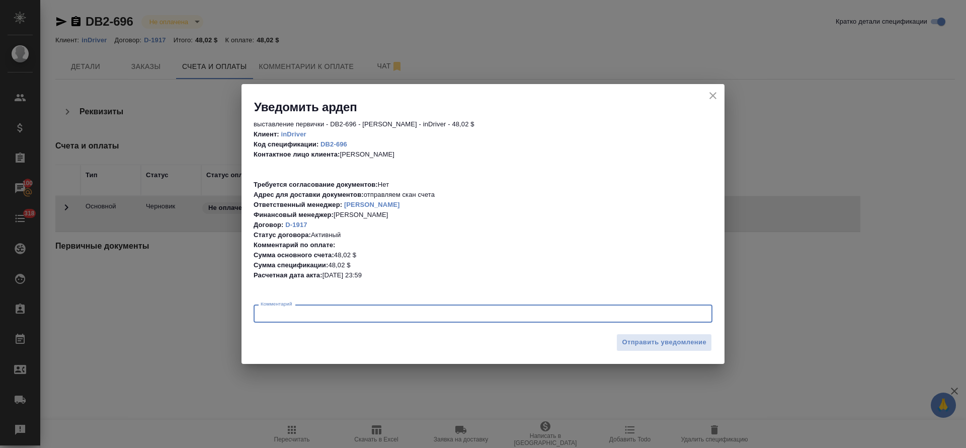
paste textarea "Purchase Order #CY01-15077"
type textarea "Purchase Order #CY01-15077"
click at [660, 346] on span "Отправить уведомление" at bounding box center [664, 343] width 85 height 12
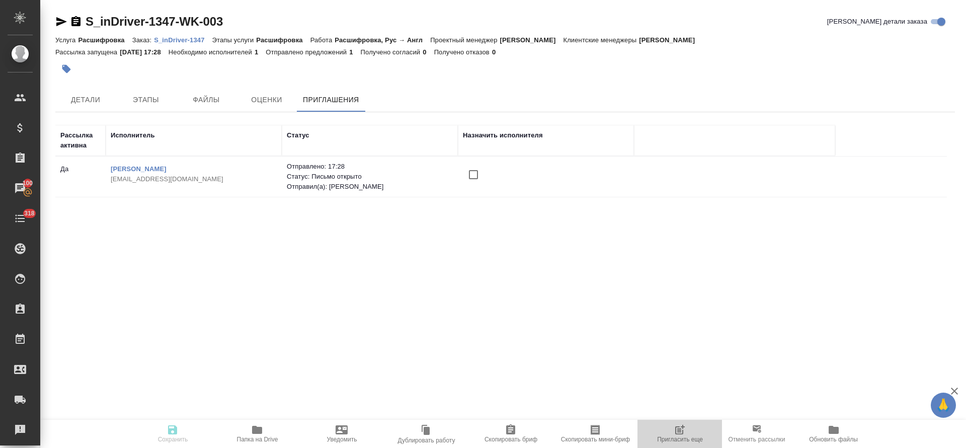
click at [676, 439] on span "Пригласить еще" at bounding box center [680, 439] width 46 height 7
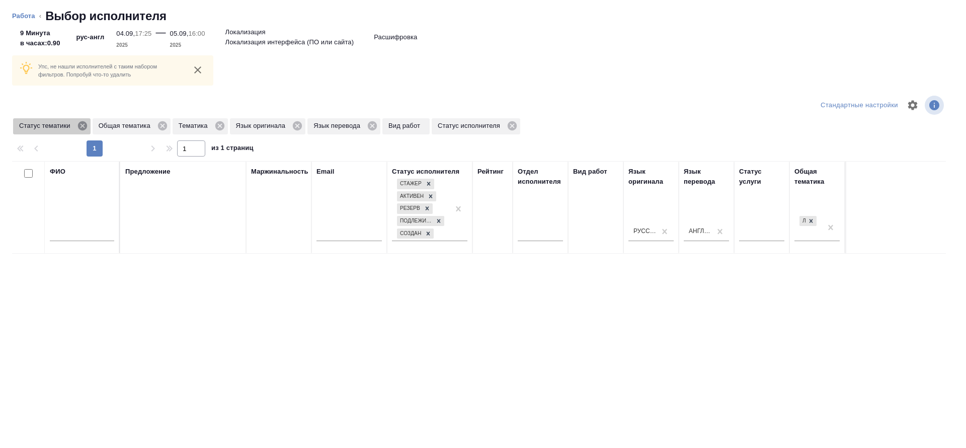
click at [78, 123] on icon at bounding box center [82, 125] width 11 height 11
click at [80, 129] on icon at bounding box center [83, 125] width 11 height 11
click at [59, 130] on icon at bounding box center [60, 125] width 11 height 11
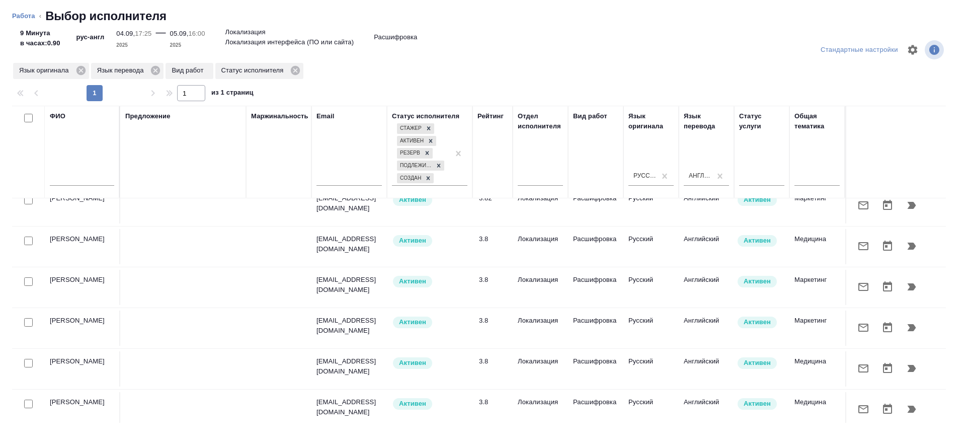
scroll to position [68, 0]
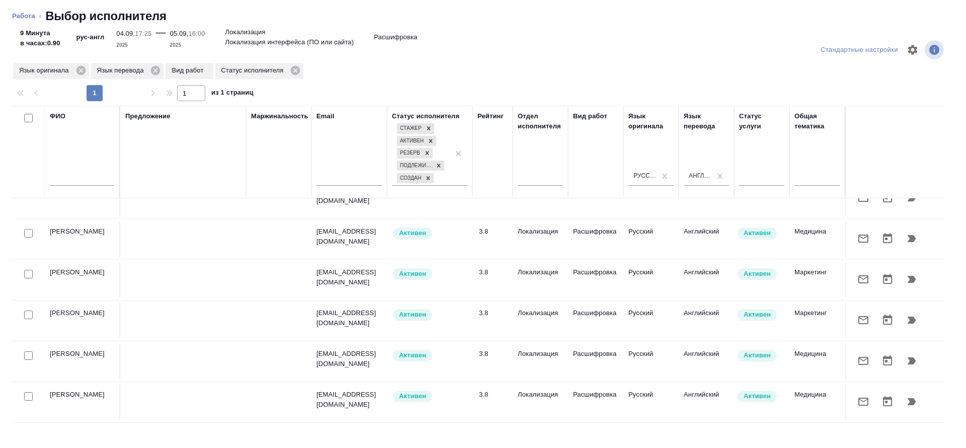
click at [76, 177] on input "text" at bounding box center [82, 179] width 64 height 13
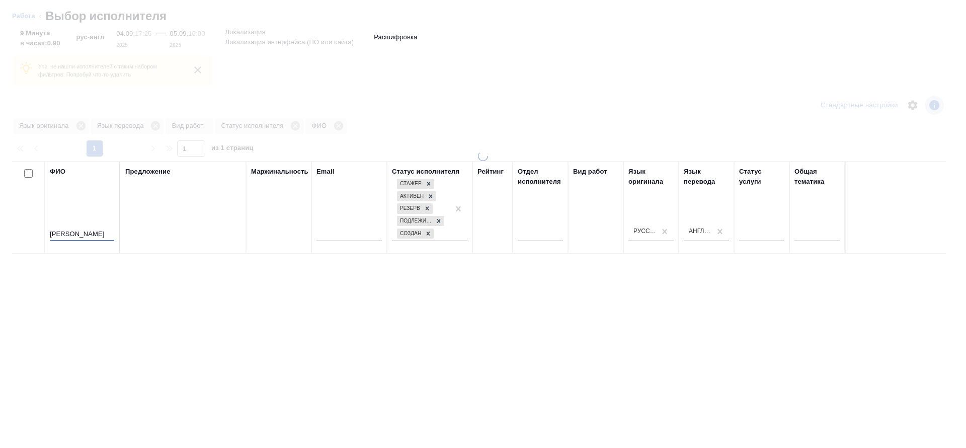
scroll to position [0, 0]
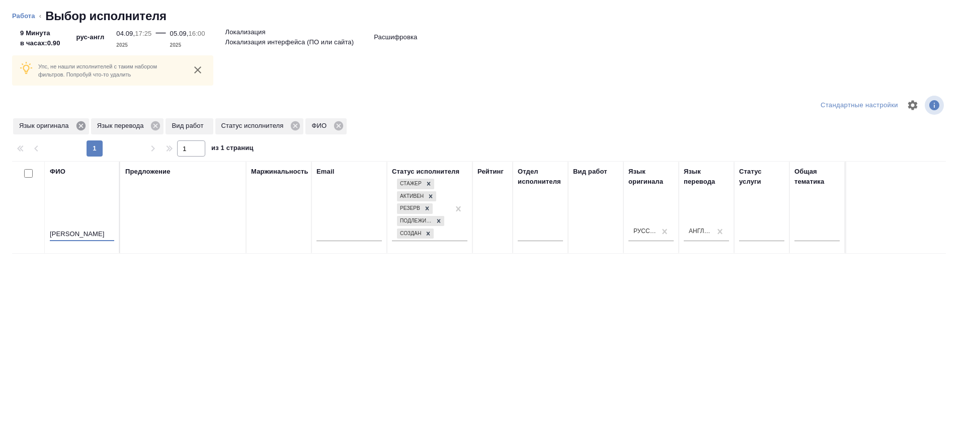
type input "бунин"
click at [81, 127] on icon at bounding box center [80, 125] width 9 height 9
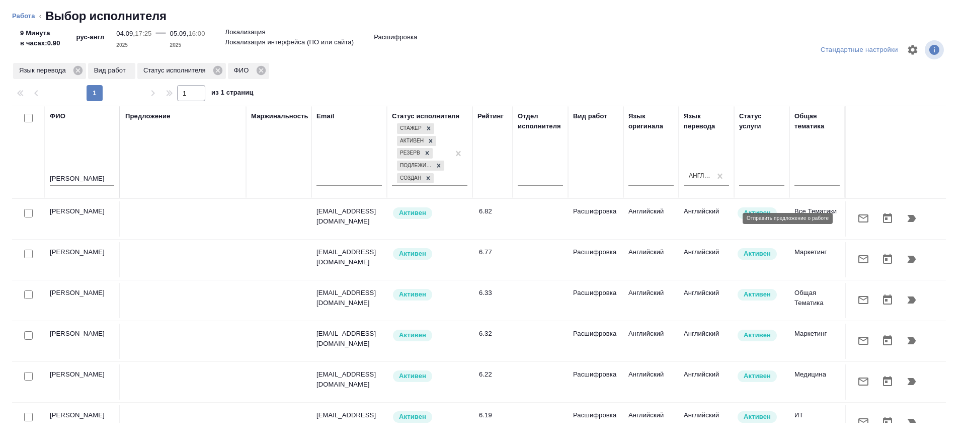
click at [851, 217] on button "button" at bounding box center [863, 218] width 24 height 24
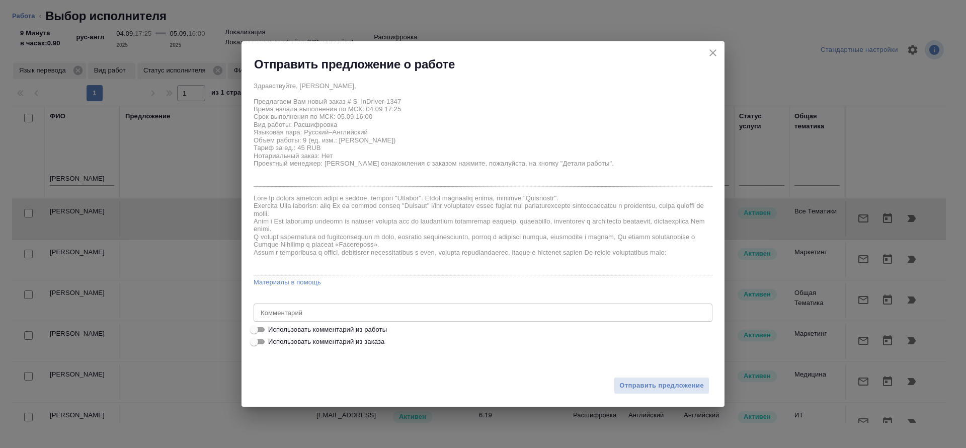
click at [352, 329] on span "Использовать комментарий из работы" at bounding box center [327, 330] width 119 height 10
click at [272, 329] on input "Использовать комментарий из работы" at bounding box center [254, 330] width 36 height 12
checkbox input "true"
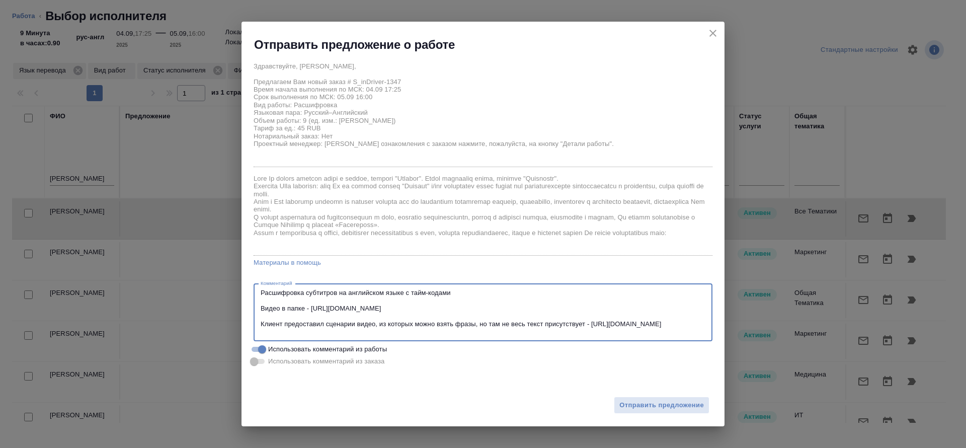
click at [377, 316] on textarea "Расшифровка субтитров на английском языке с тайм-кодами Видео в папке - https:/…" at bounding box center [483, 312] width 445 height 47
paste textarea "Важный пункт: в последнем видео спикер говорит Supernova. Пожалуйста, напишите …"
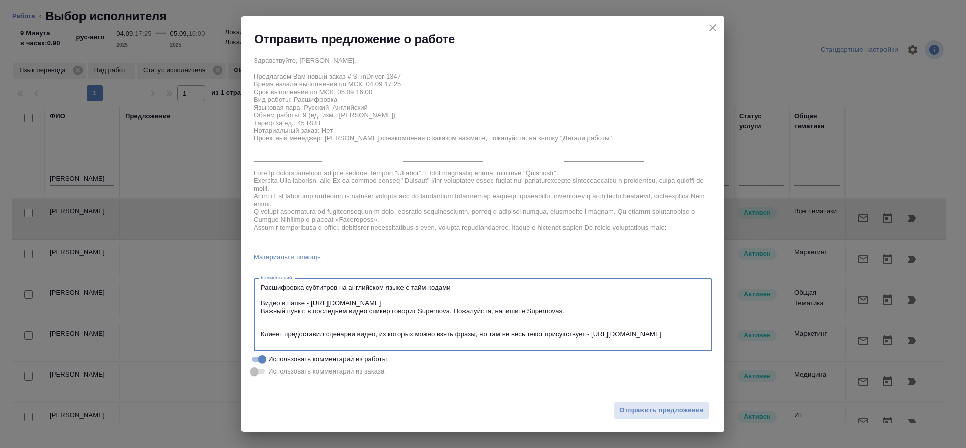
click at [493, 303] on textarea "Расшифровка субтитров на английском языке с тайм-кодами Видео в папке - https:/…" at bounding box center [483, 315] width 445 height 62
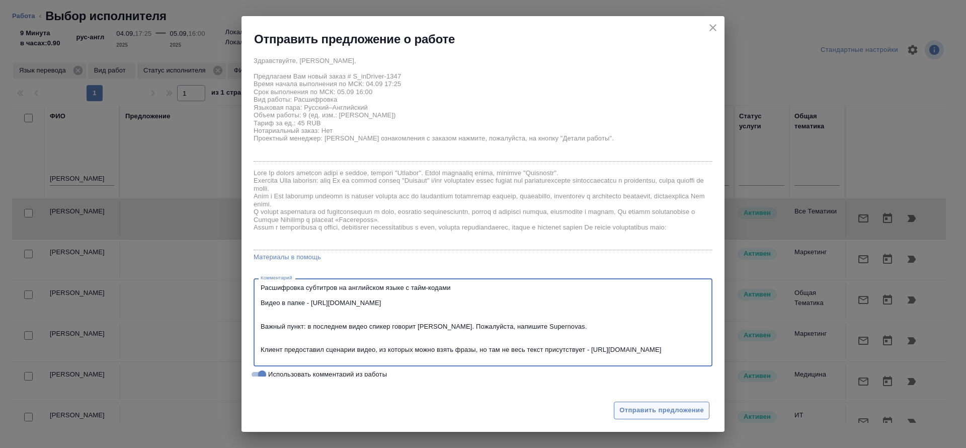
type textarea "Расшифровка субтитров на английском языке с тайм-кодами Видео в папке - https:/…"
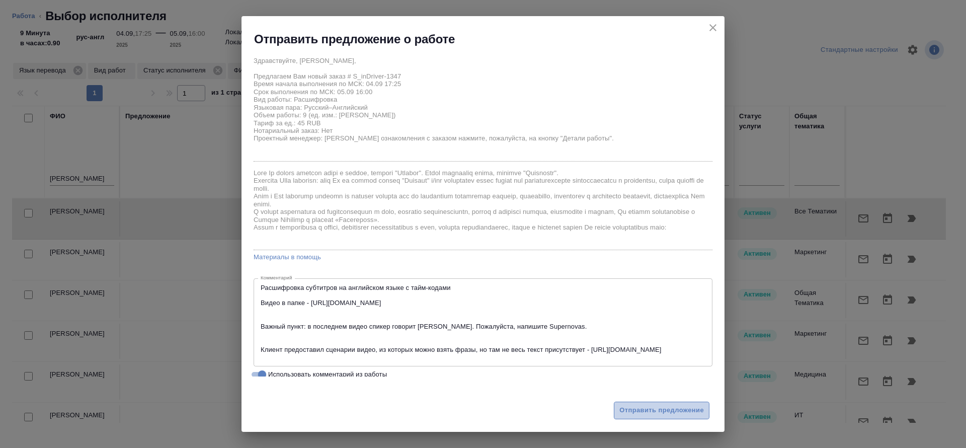
click at [657, 409] on span "Отправить предложение" at bounding box center [661, 411] width 85 height 12
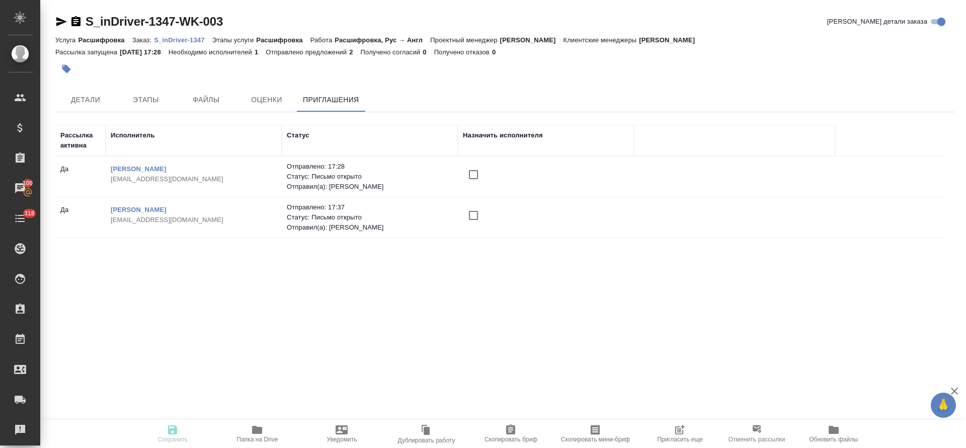
drag, startPoint x: 96, startPoint y: 201, endPoint x: 291, endPoint y: 294, distance: 217.0
click at [283, 299] on div "S_inDriver-1347-WK-003 Кратко детали заказа Услуга Расшифровка Заказ: S_inDrive…" at bounding box center [505, 213] width 911 height 427
click at [167, 212] on link "[PERSON_NAME]" at bounding box center [139, 210] width 56 height 8
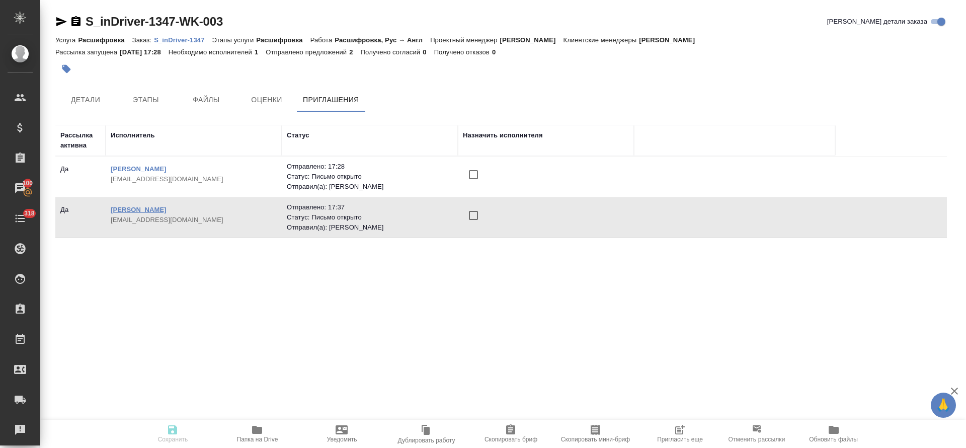
click at [167, 211] on link "[PERSON_NAME]" at bounding box center [139, 210] width 56 height 8
